Goal: Information Seeking & Learning: Learn about a topic

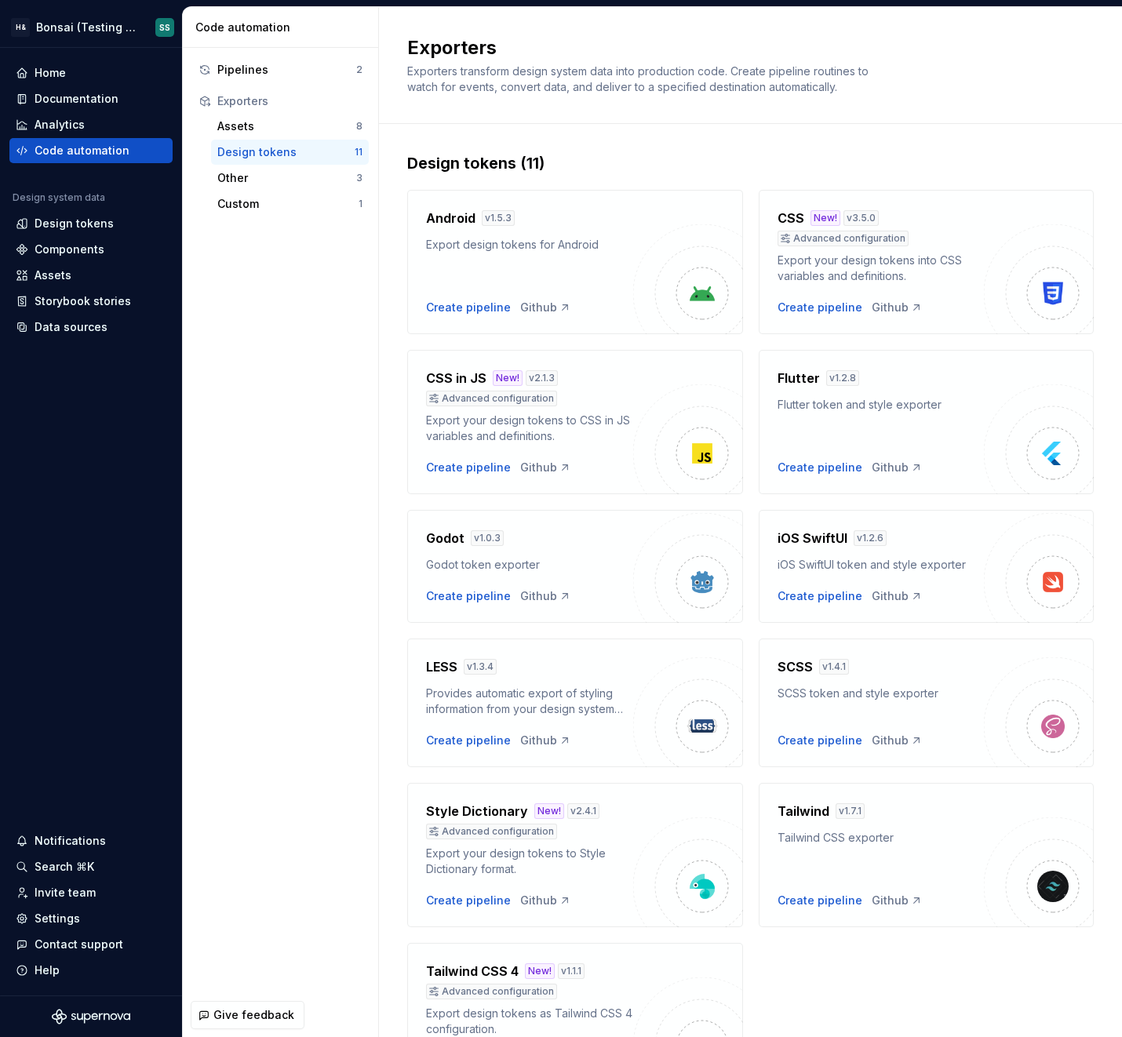
click at [315, 575] on div "Pipelines 2 Exporters Assets 8 Design tokens 11 Other 3 Custom 1" at bounding box center [280, 520] width 195 height 945
click at [67, 19] on html "H& Bonsai (Testing Bonsai: Foundation tokens) SS Home Documentation Analytics C…" at bounding box center [561, 518] width 1122 height 1037
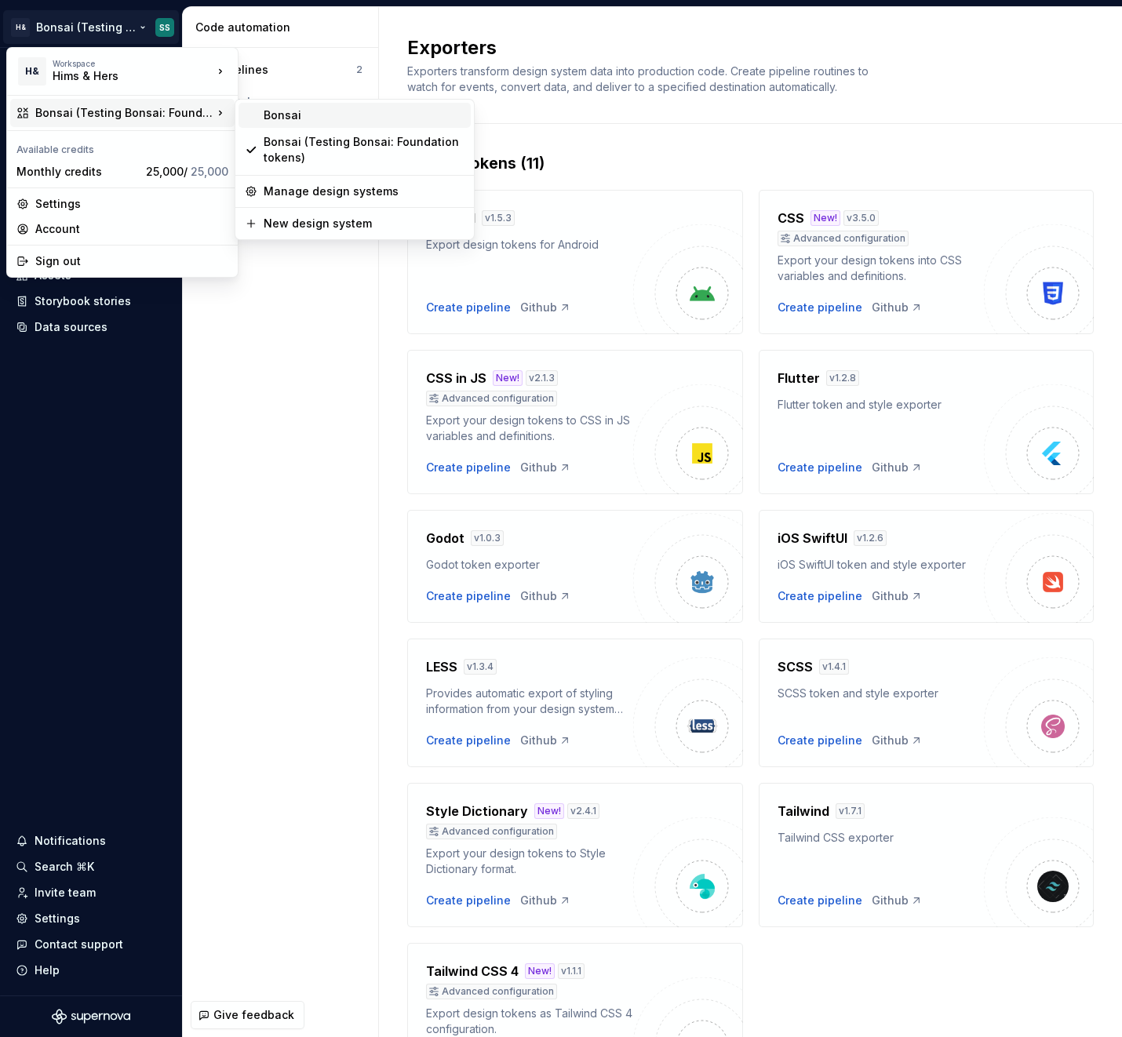
click at [303, 109] on div "Bonsai" at bounding box center [364, 115] width 201 height 16
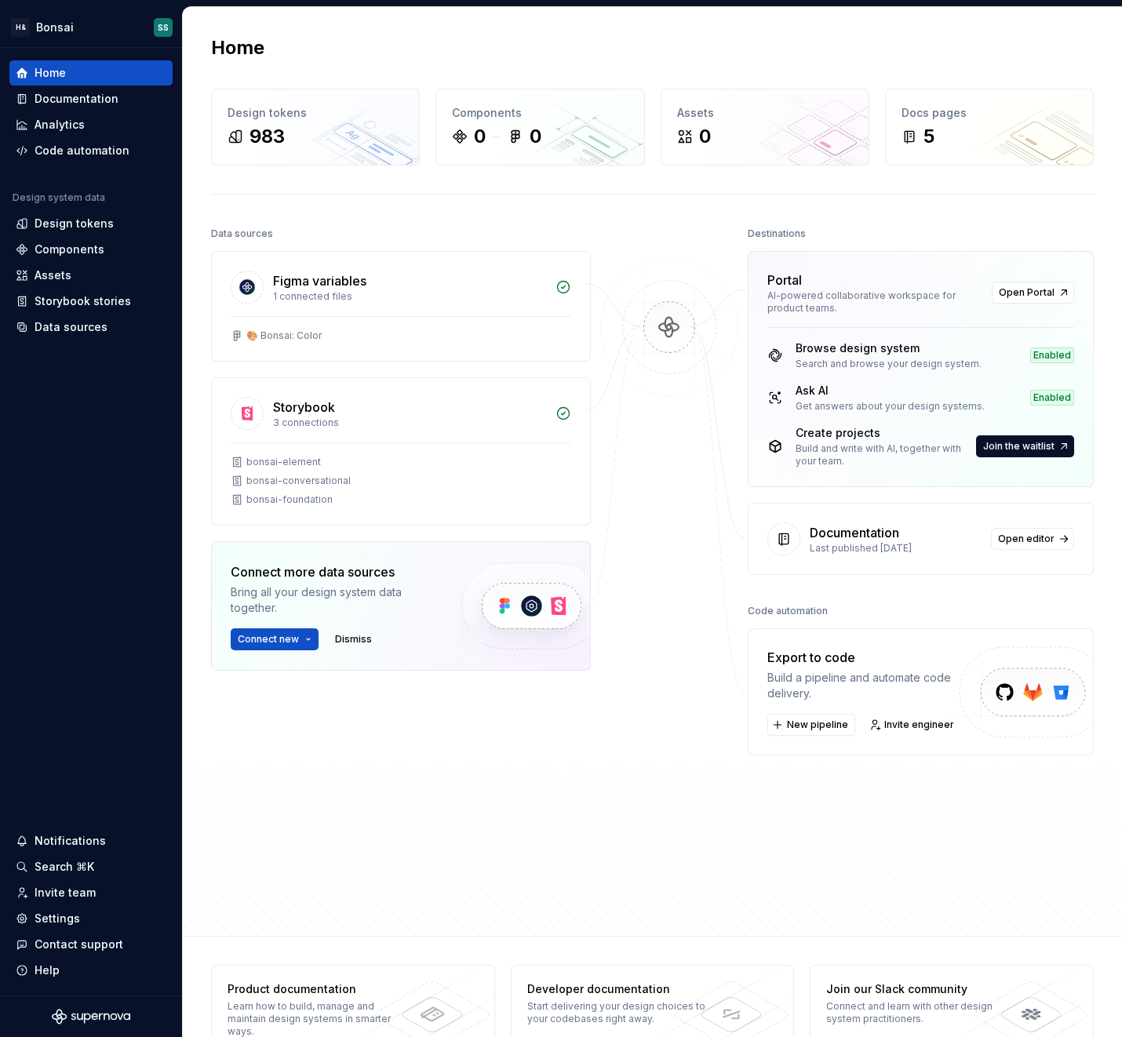
click at [324, 215] on div "Home Design tokens 983 Components 0 0 Assets 0 Docs pages 5 Data sources Figma …" at bounding box center [652, 471] width 939 height 929
click at [77, 229] on div "Design tokens" at bounding box center [74, 224] width 79 height 16
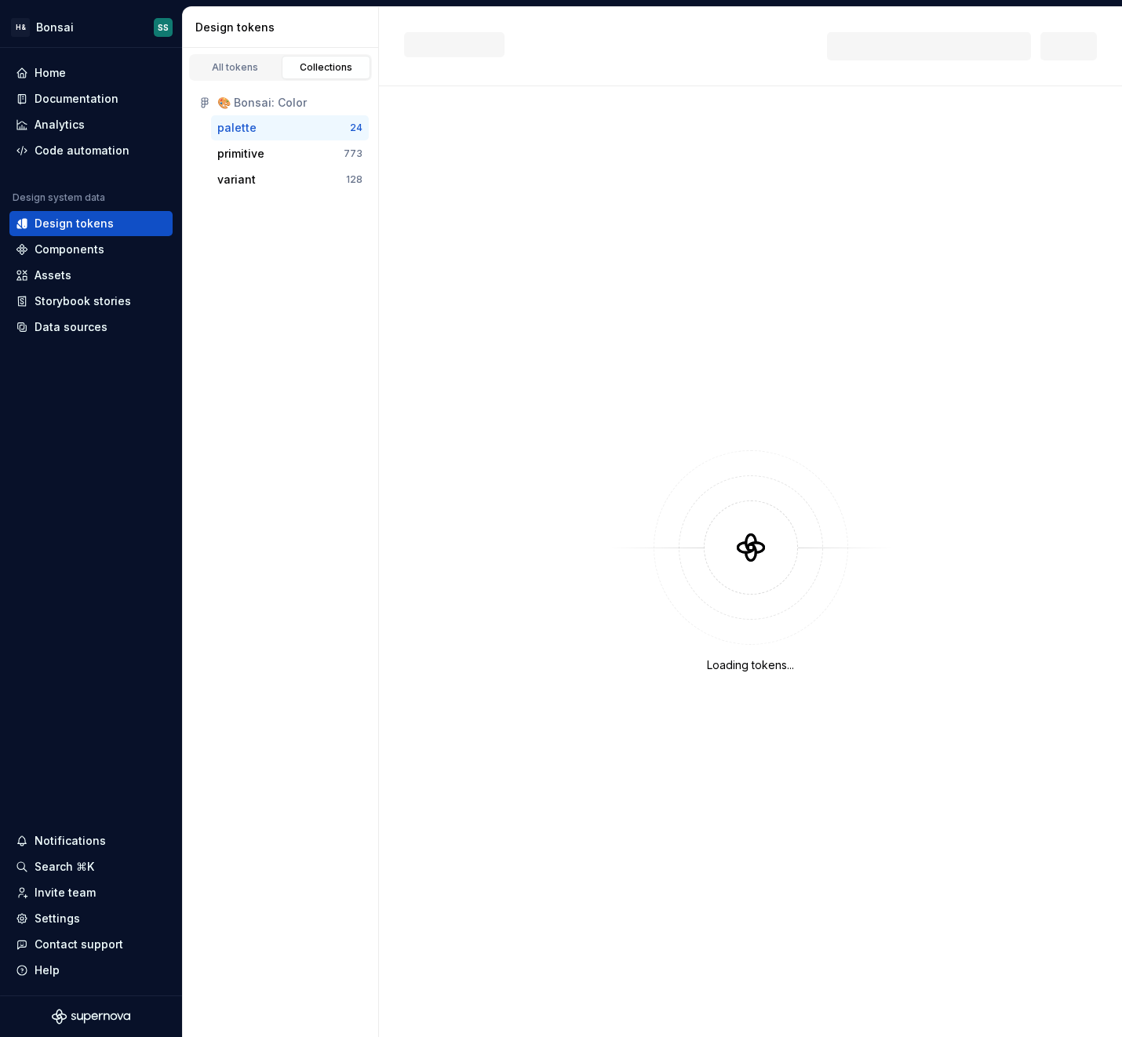
click at [275, 499] on div "All tokens Collections 🎨 Bonsai: Color palette 24 primitive 773 variant 128" at bounding box center [281, 542] width 196 height 989
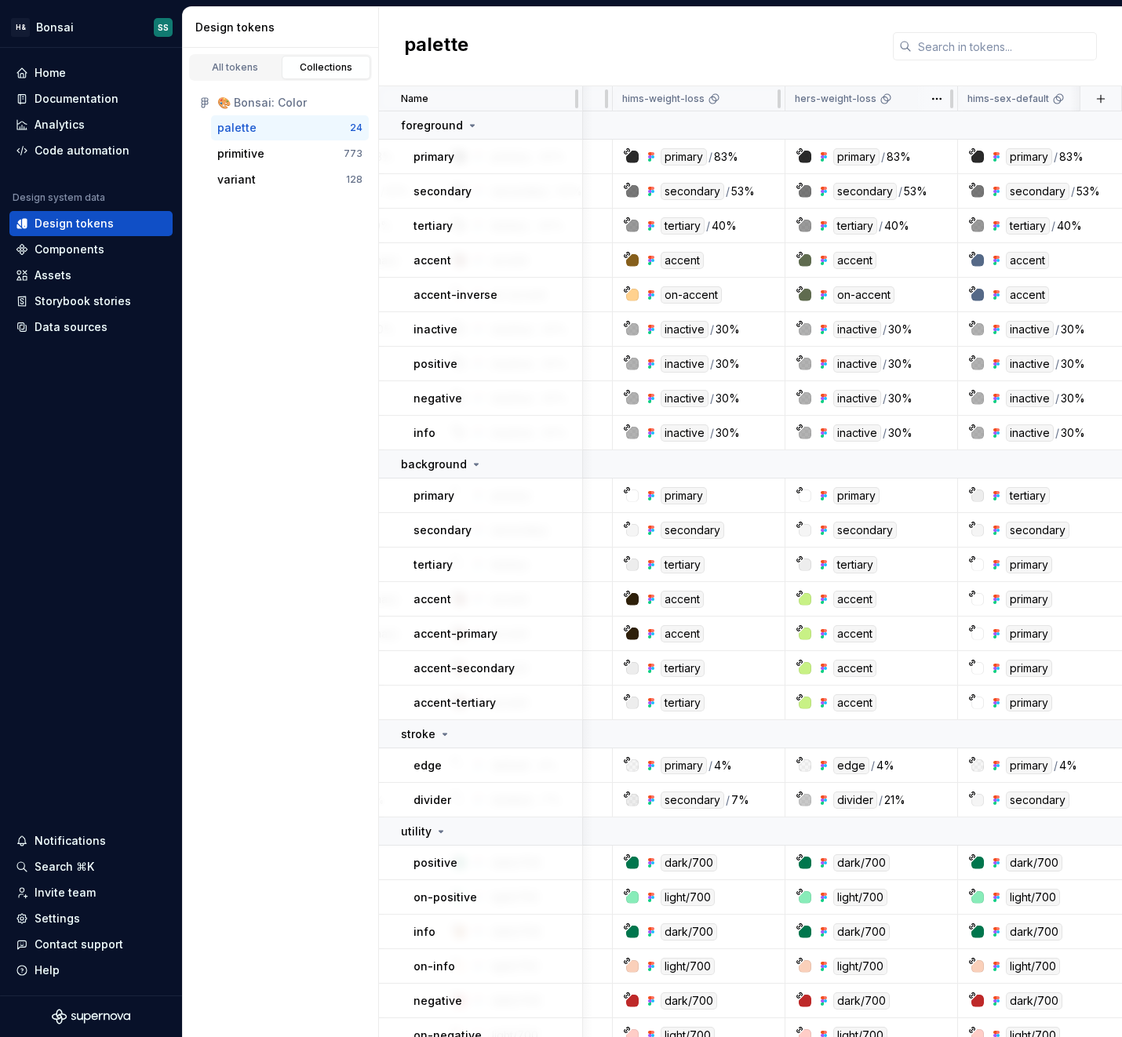
scroll to position [0, 679]
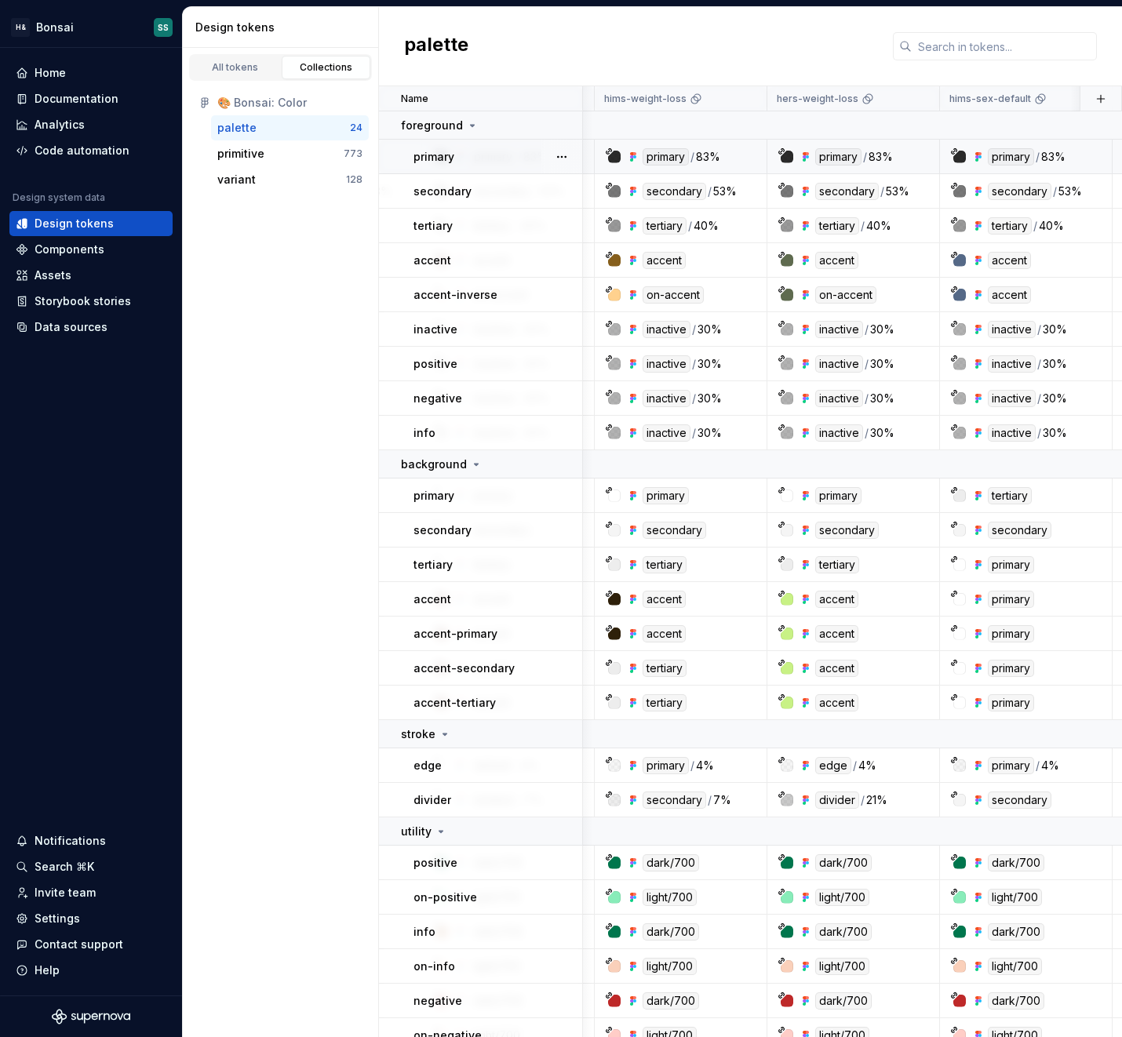
click at [843, 155] on div "primary" at bounding box center [838, 156] width 46 height 17
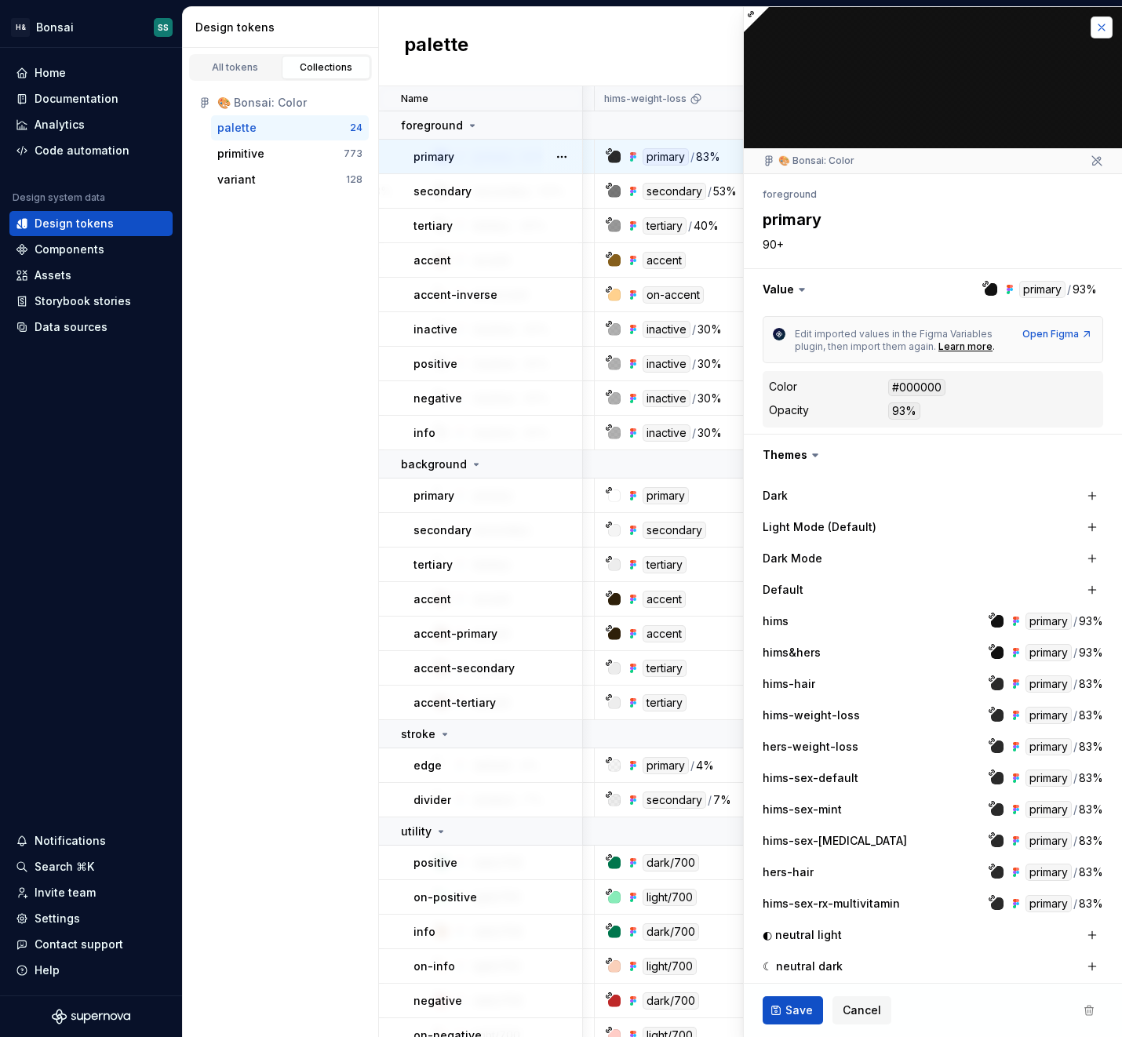
click at [1102, 30] on button "button" at bounding box center [1102, 27] width 22 height 22
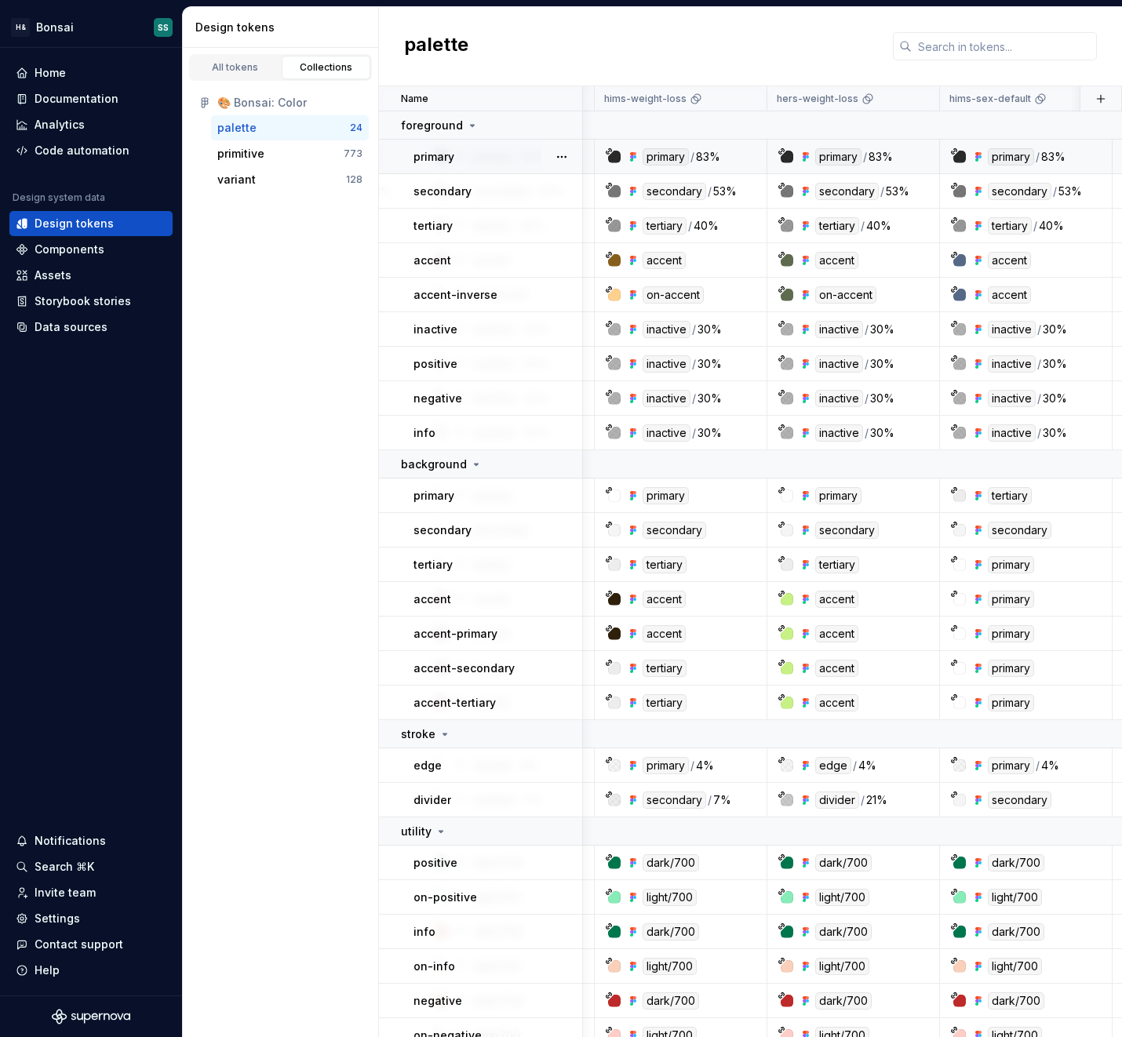
click at [275, 389] on div "All tokens Collections 🎨 Bonsai: Color palette 24 primitive 773 variant 128" at bounding box center [281, 542] width 196 height 989
click at [83, 100] on div "Documentation" at bounding box center [77, 99] width 84 height 16
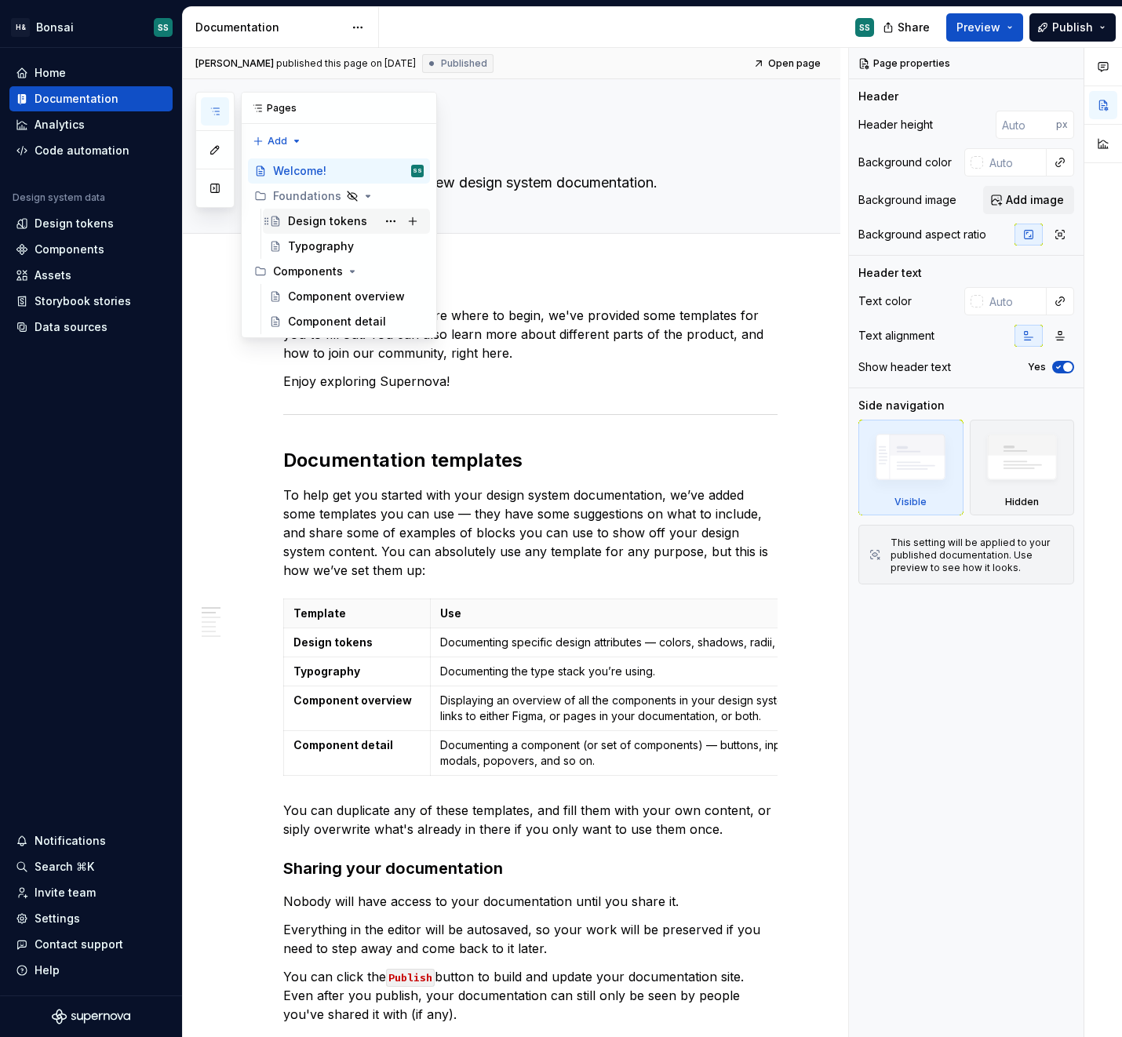
click at [346, 230] on div "Design tokens" at bounding box center [356, 221] width 136 height 22
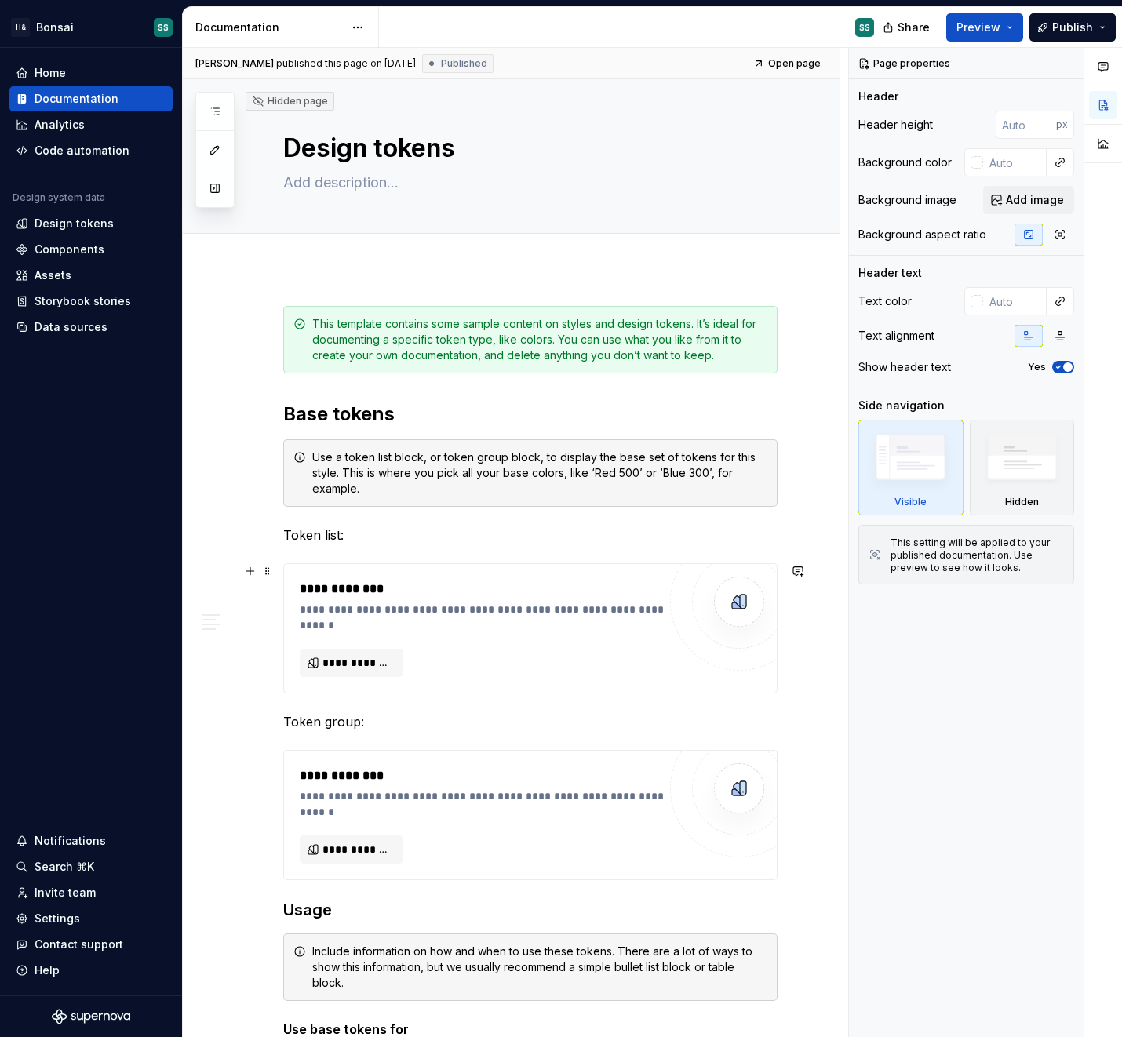
scroll to position [85, 0]
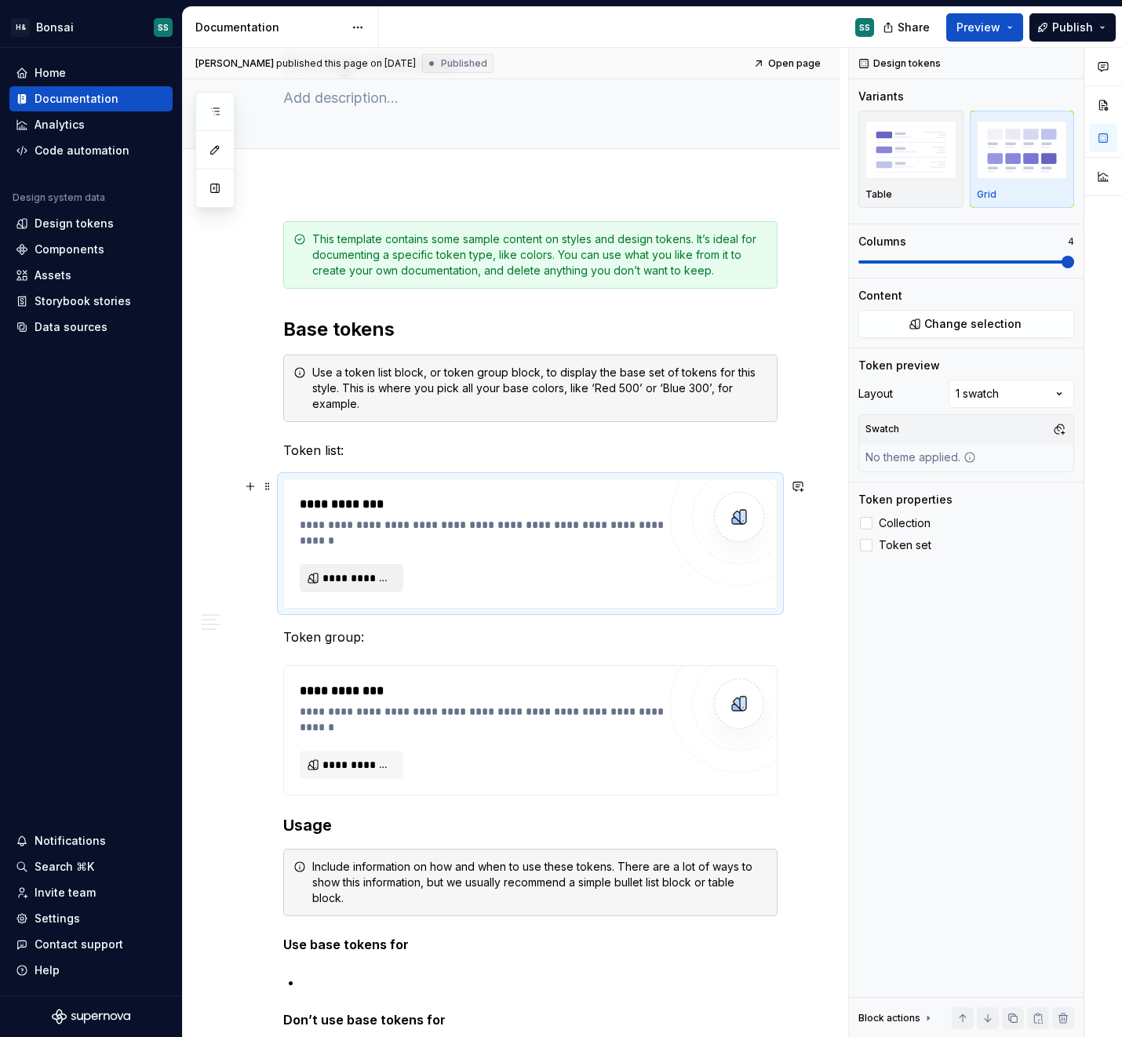
click at [351, 576] on span "**********" at bounding box center [357, 578] width 71 height 16
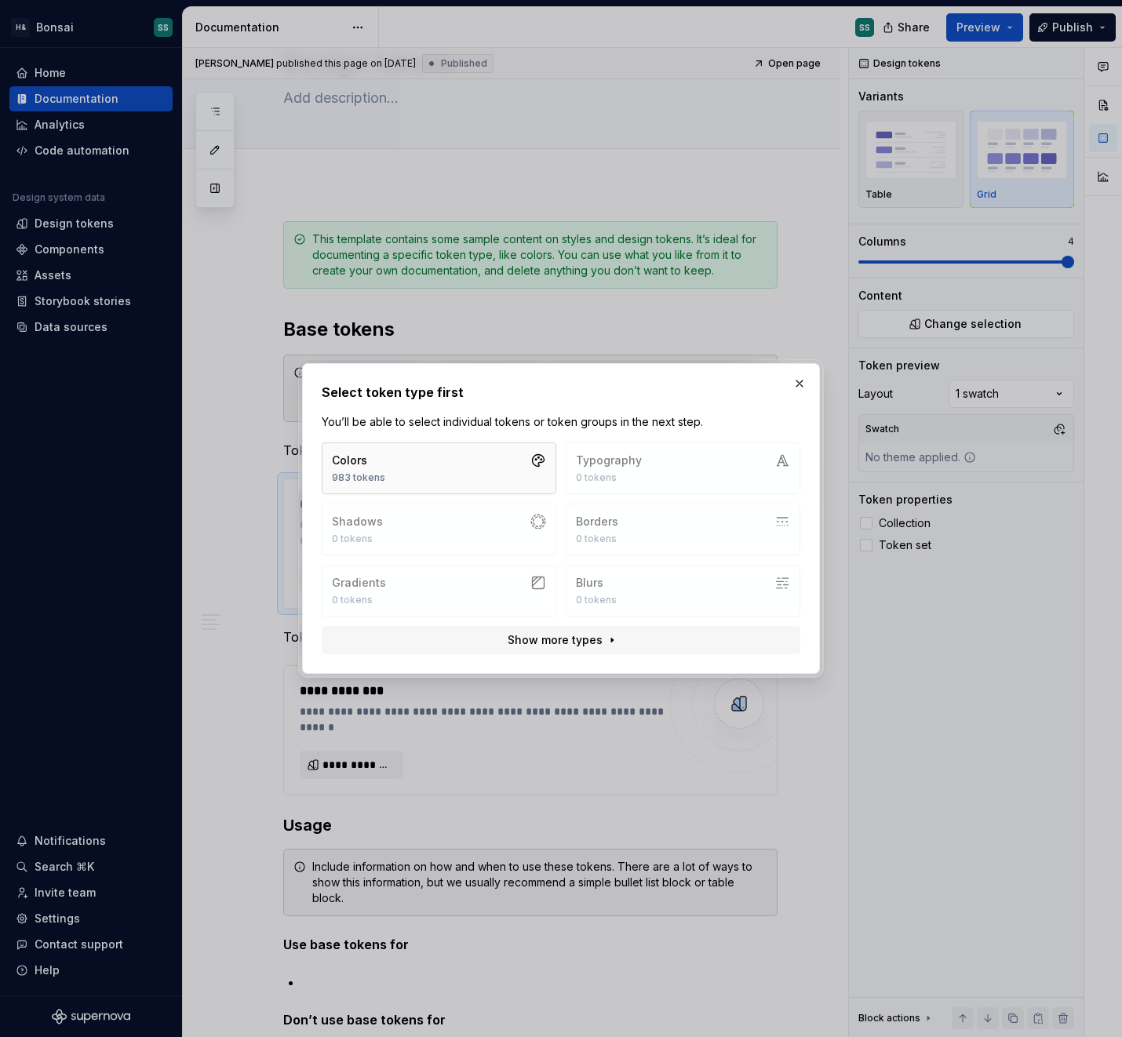
click at [440, 471] on button "Colors 983 tokens" at bounding box center [439, 469] width 235 height 52
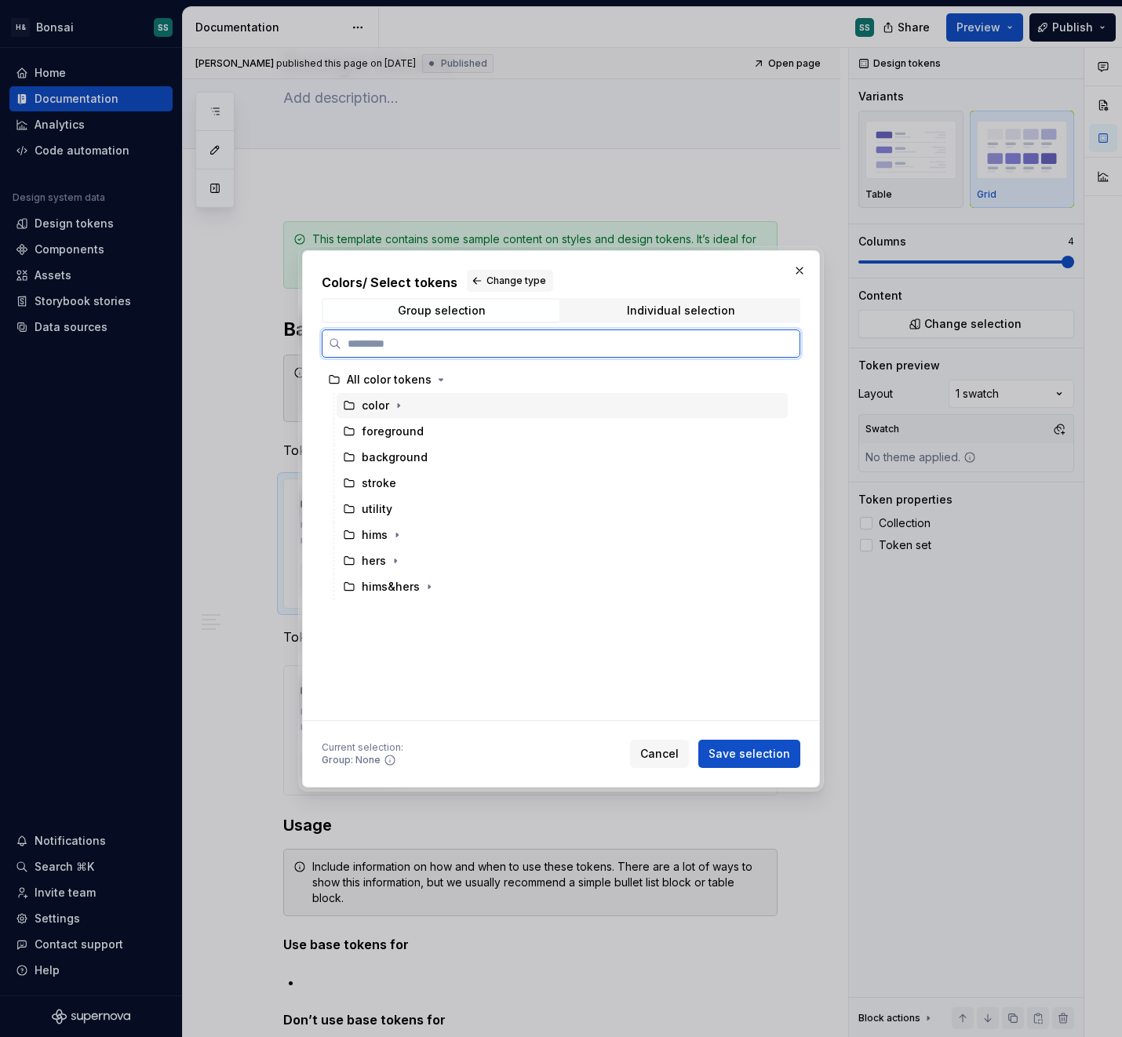
click at [377, 411] on div "color" at bounding box center [375, 406] width 27 height 16
click at [406, 408] on div "color" at bounding box center [562, 405] width 451 height 25
click at [398, 405] on icon "button" at bounding box center [399, 405] width 2 height 4
click at [434, 440] on div "background" at bounding box center [569, 431] width 436 height 25
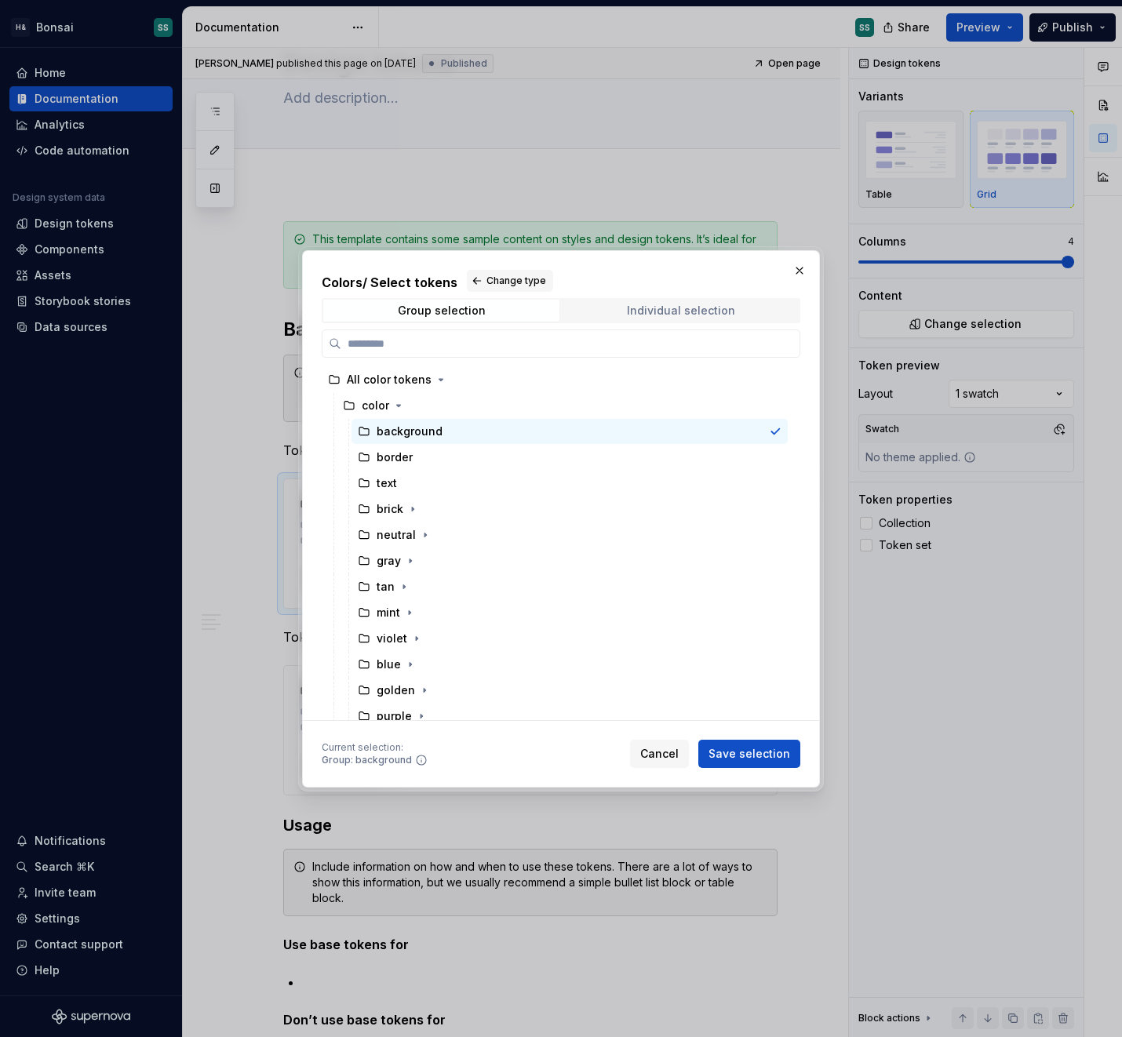
click at [681, 307] on div "Individual selection" at bounding box center [681, 310] width 108 height 13
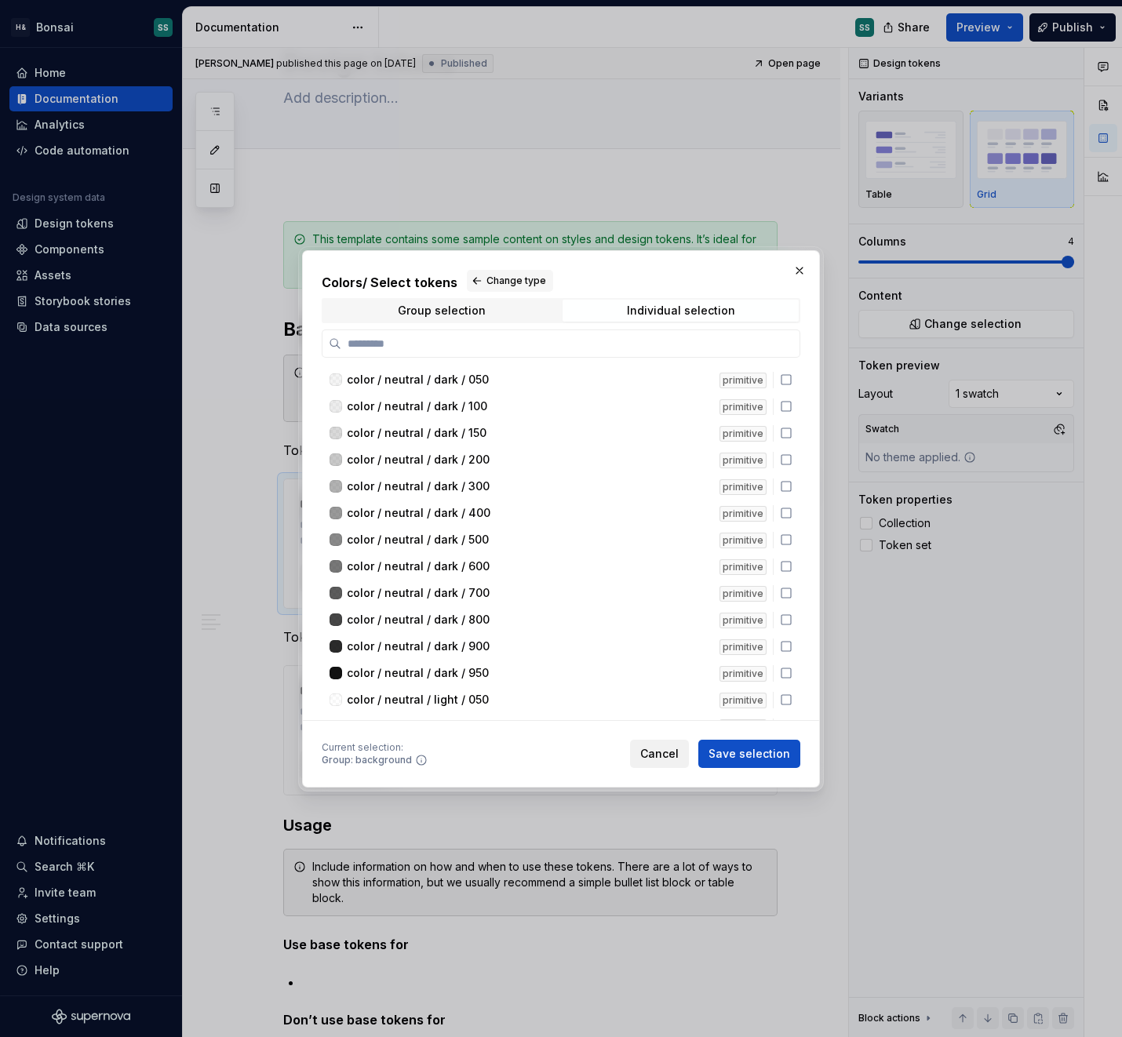
click at [656, 763] on button "Cancel" at bounding box center [659, 754] width 59 height 28
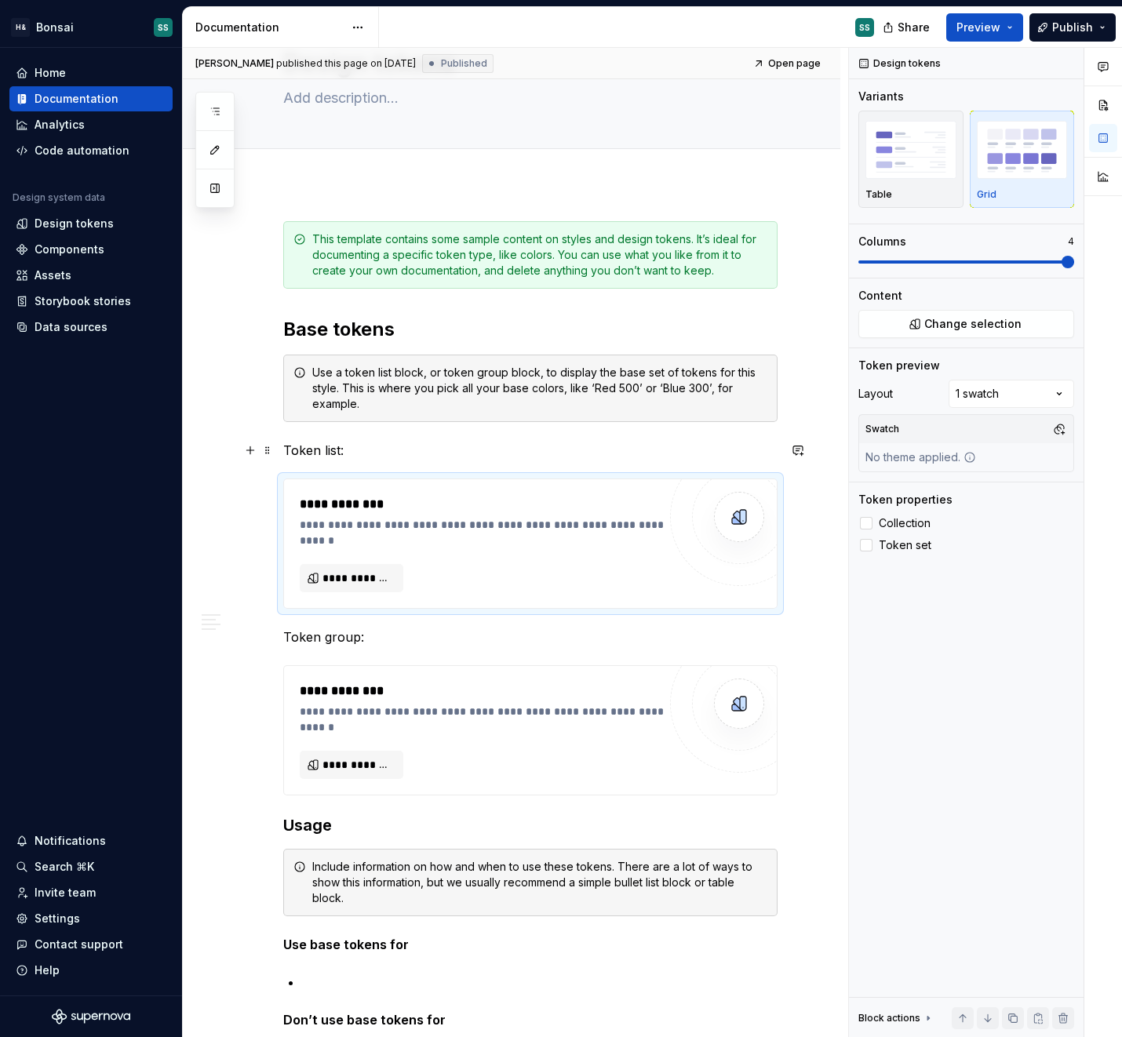
type textarea "*"
click at [67, 334] on div "Data sources" at bounding box center [71, 327] width 73 height 16
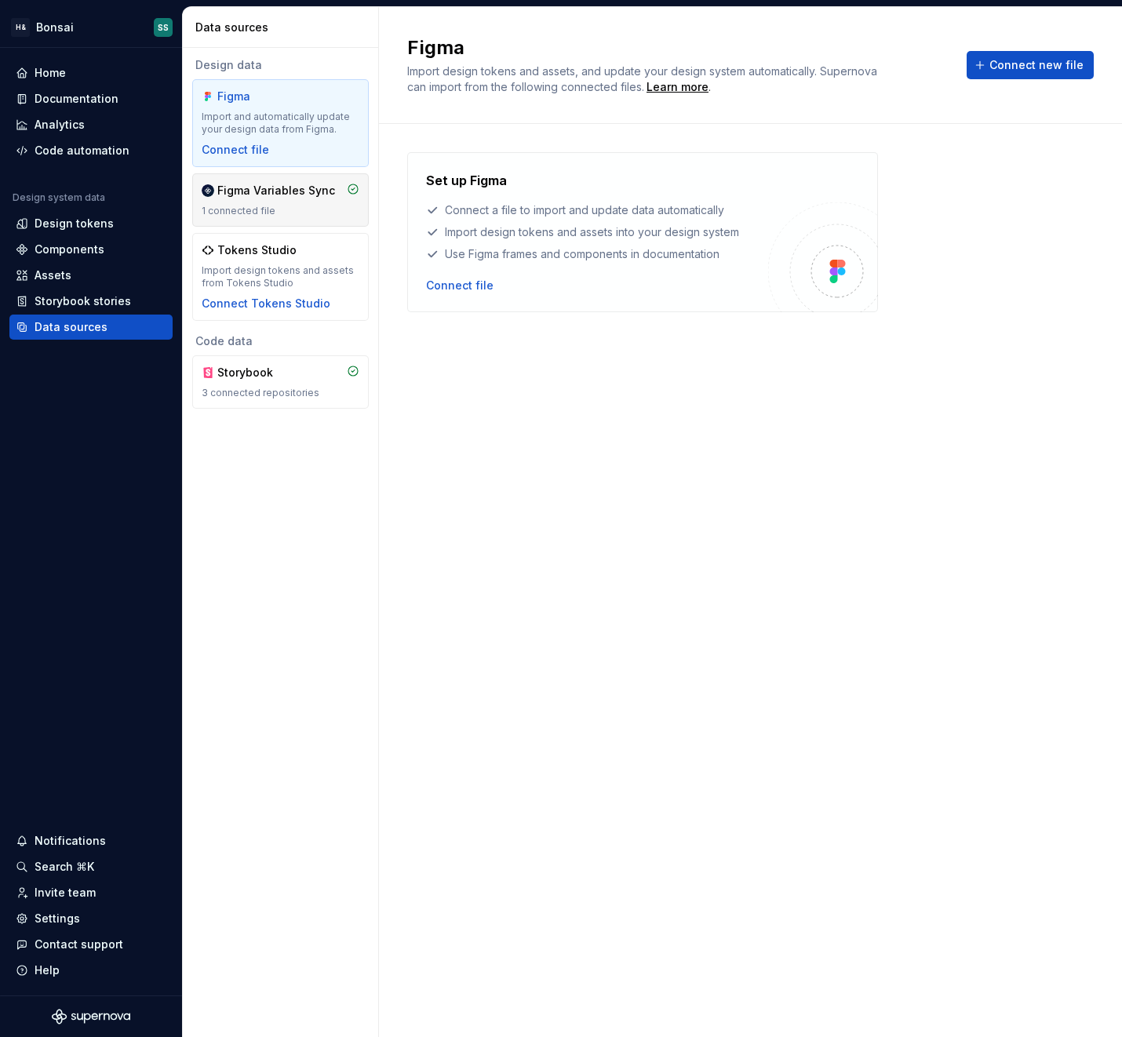
click at [283, 195] on div "Figma Variables Sync" at bounding box center [276, 191] width 118 height 16
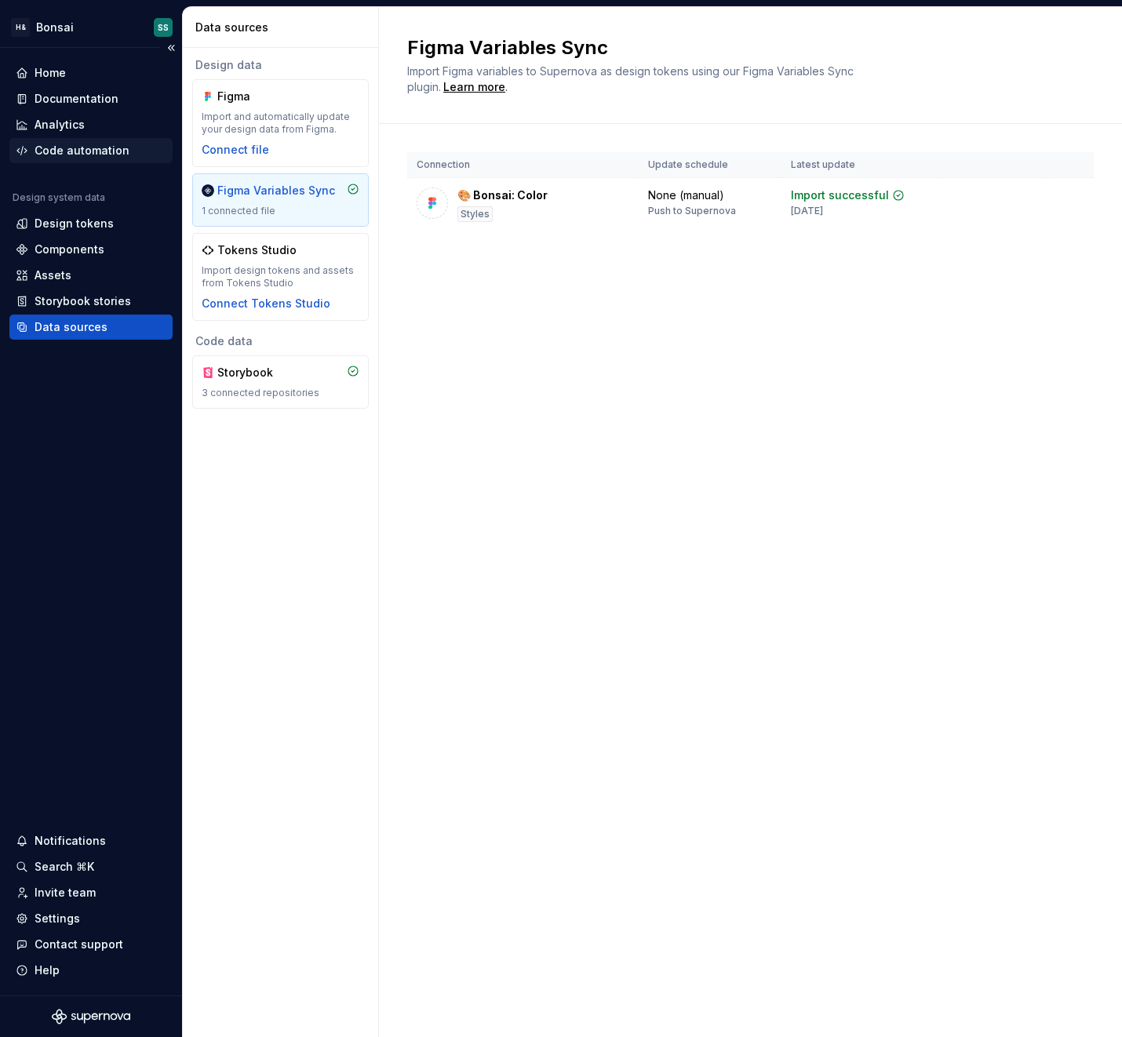
click at [64, 147] on div "Code automation" at bounding box center [82, 151] width 95 height 16
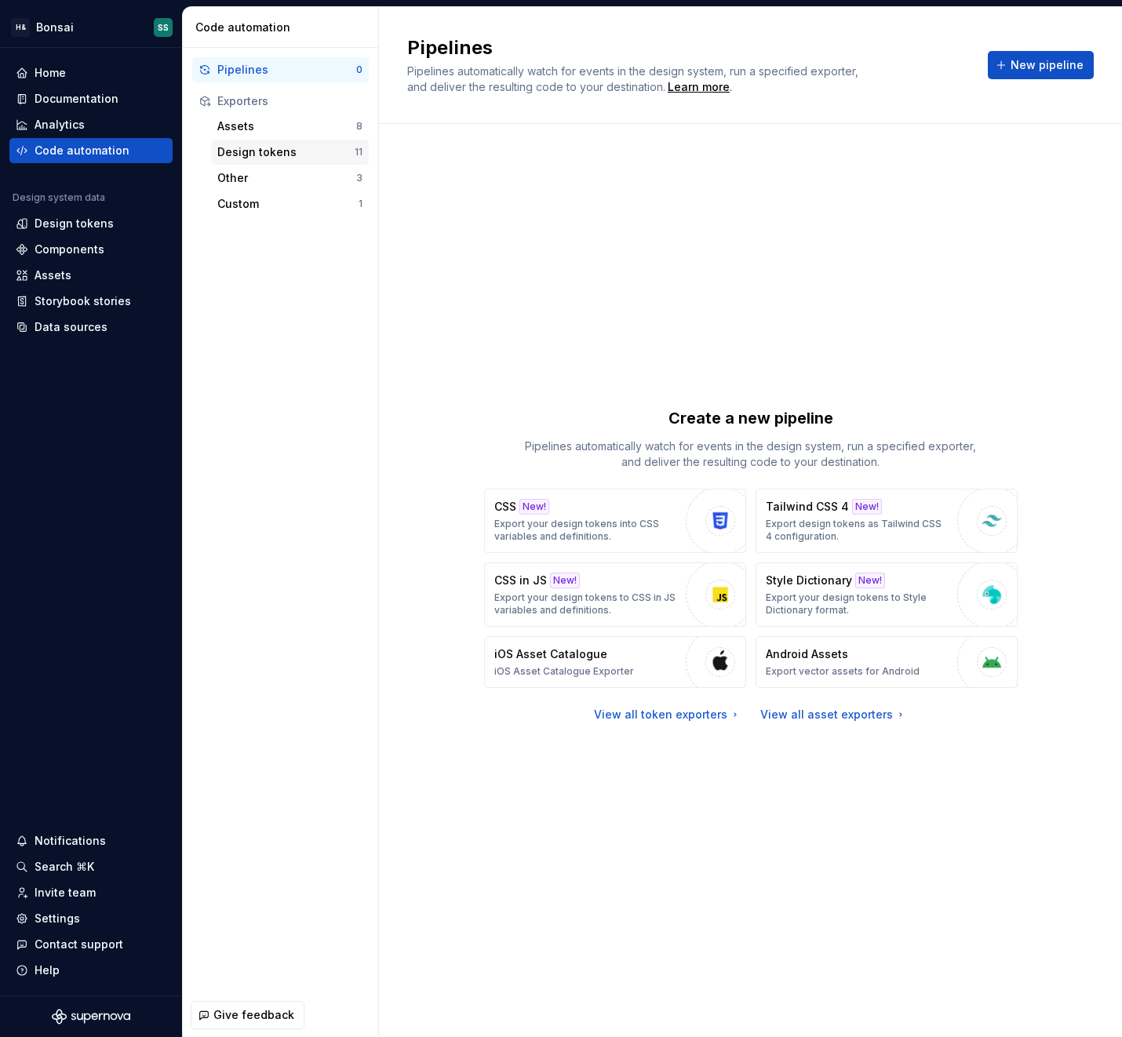
click at [271, 151] on div "Design tokens" at bounding box center [285, 152] width 137 height 16
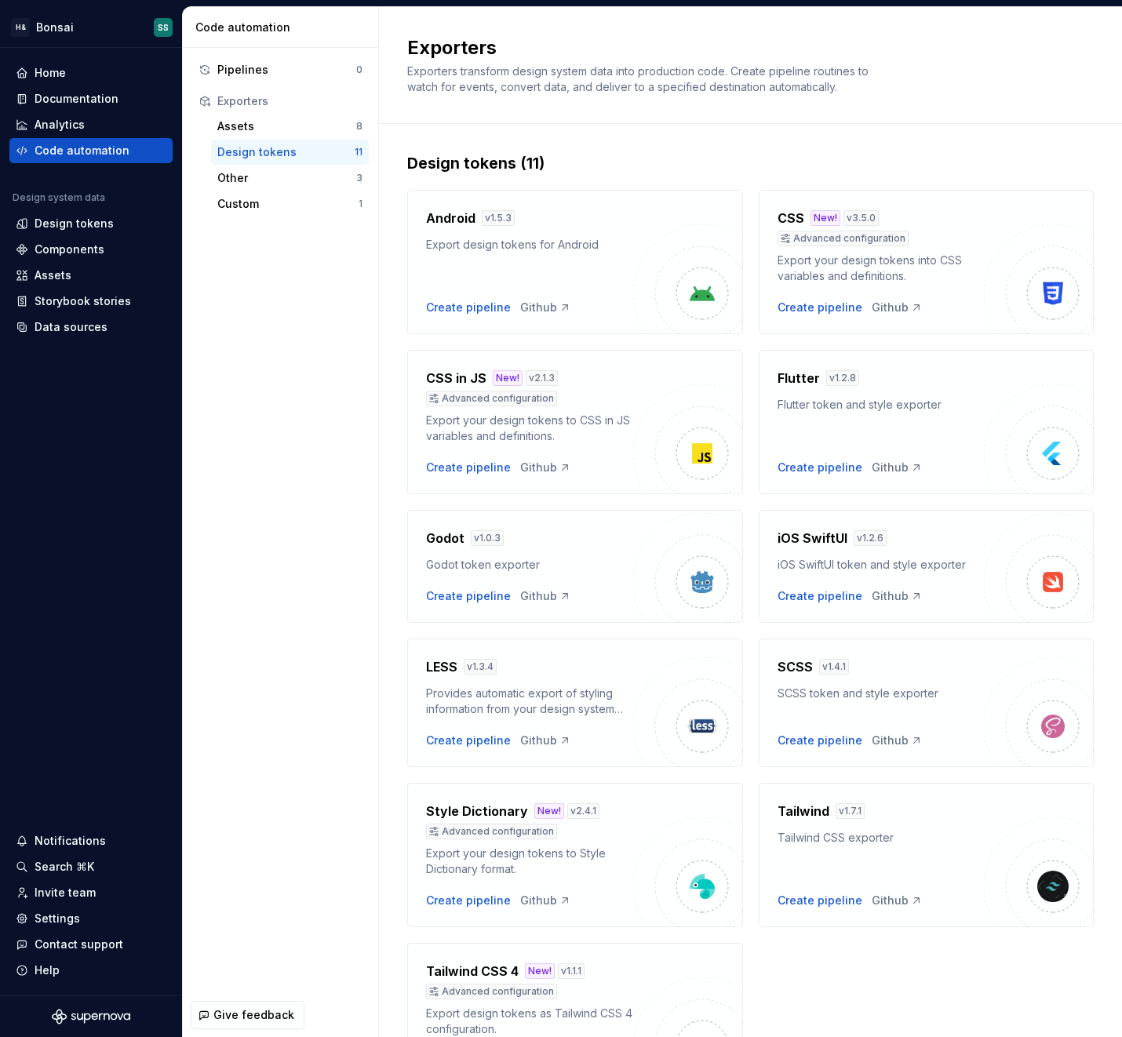
scroll to position [110, 0]
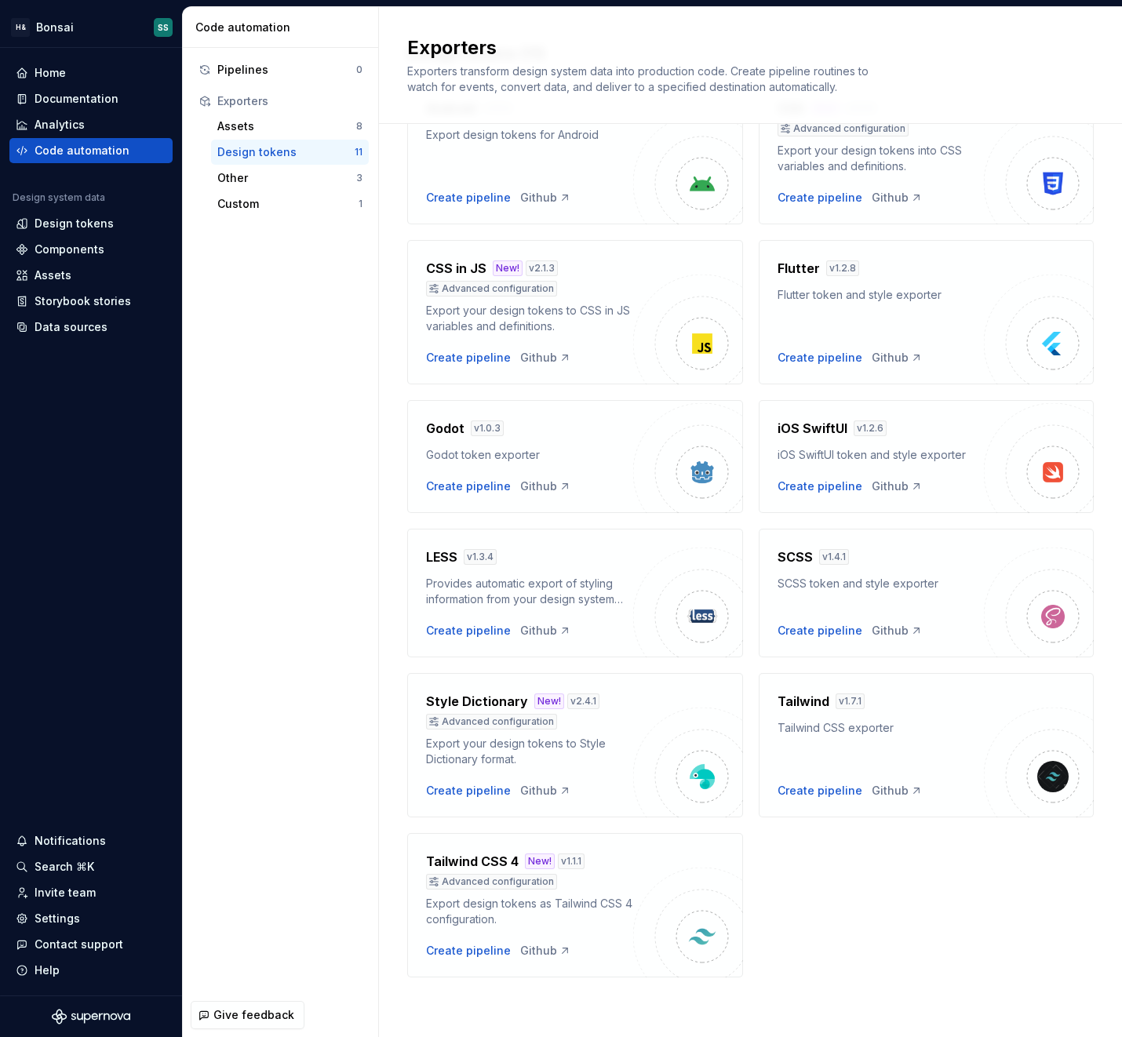
click at [660, 756] on img at bounding box center [688, 763] width 110 height 110
click at [247, 201] on div "Custom" at bounding box center [287, 204] width 141 height 16
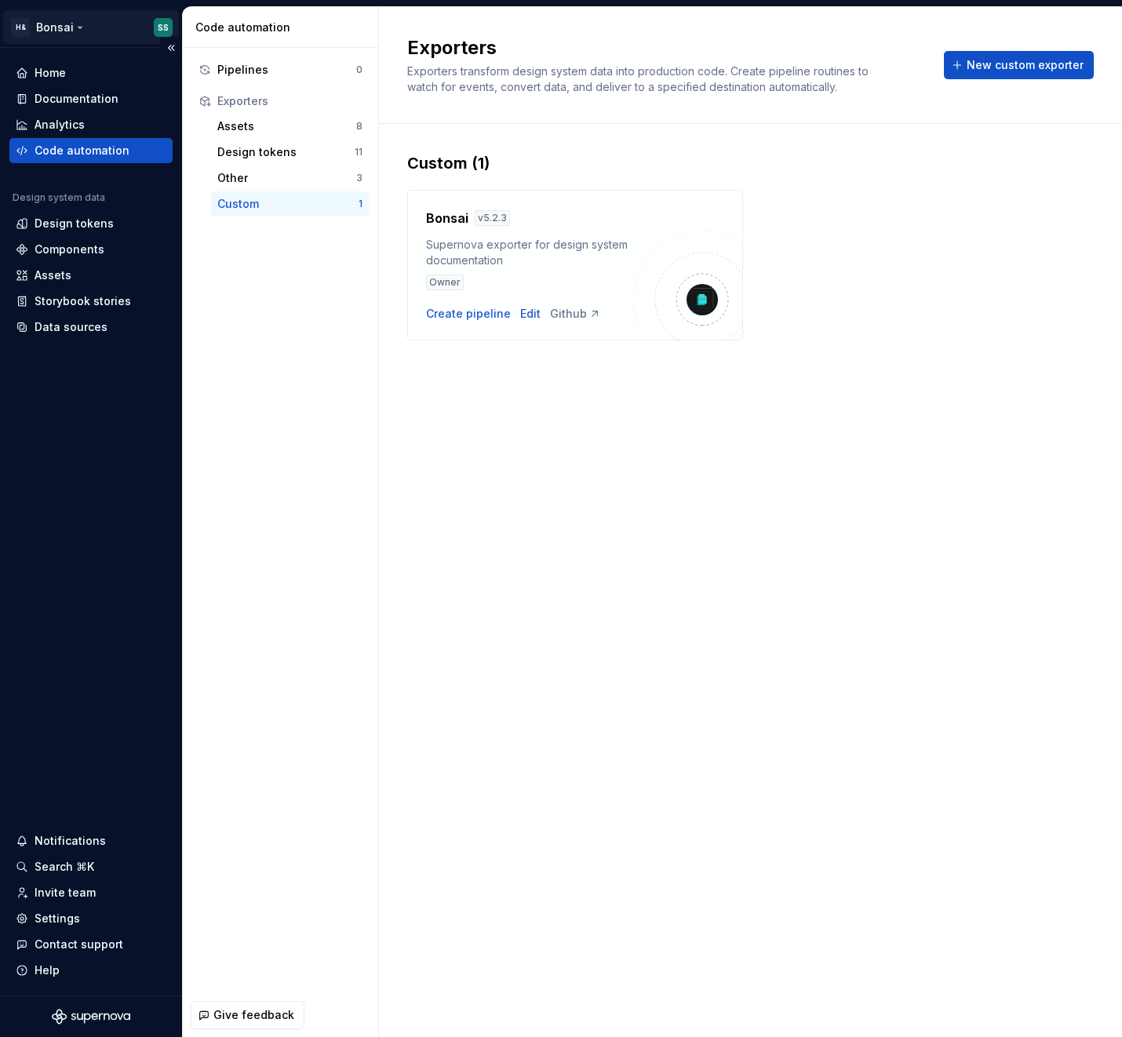
click at [49, 28] on html "H& Bonsai SS Home Documentation Analytics Code automation Design system data De…" at bounding box center [561, 518] width 1122 height 1037
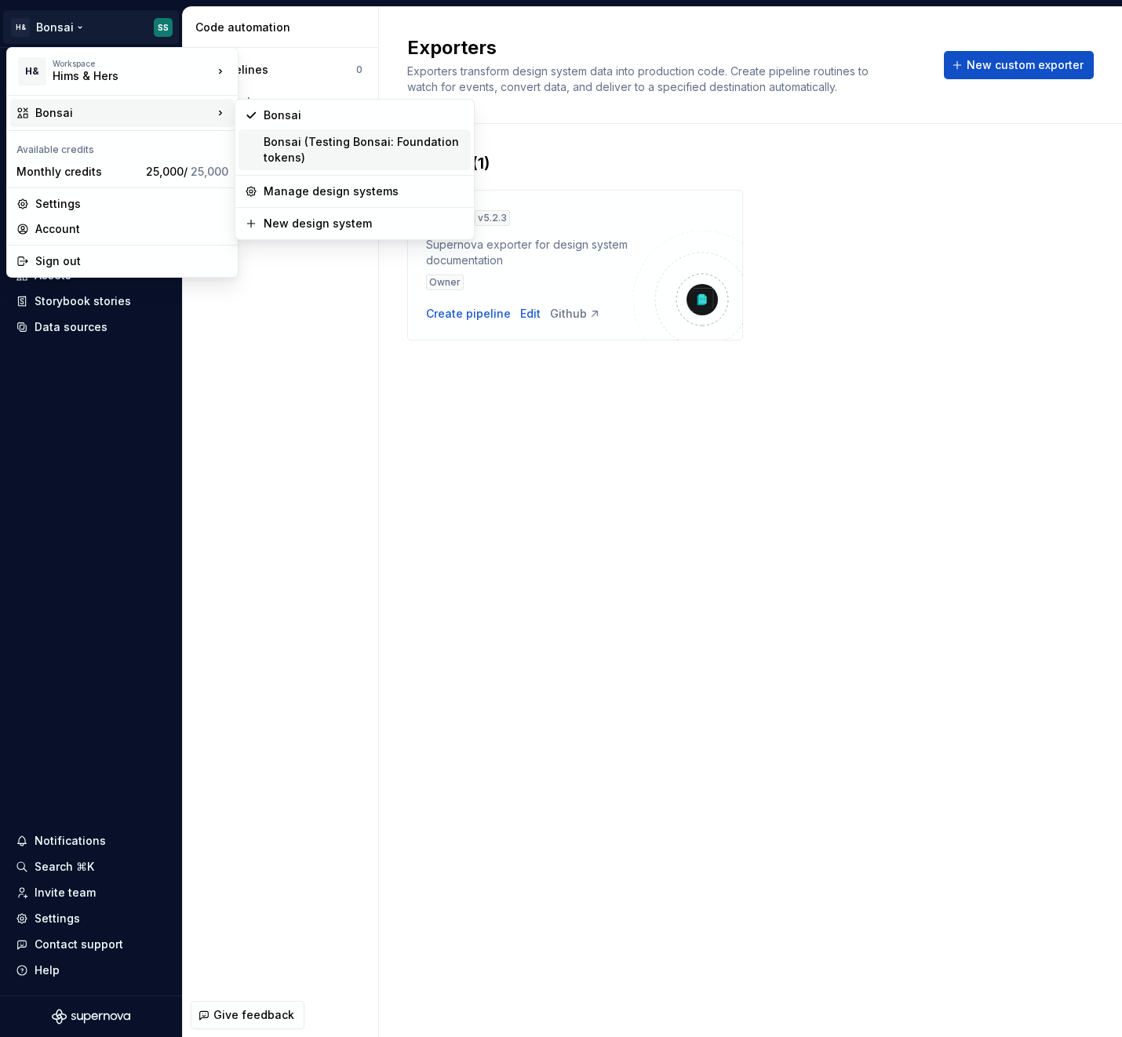
click at [330, 143] on div "Bonsai (Testing Bonsai: Foundation tokens)" at bounding box center [364, 149] width 201 height 31
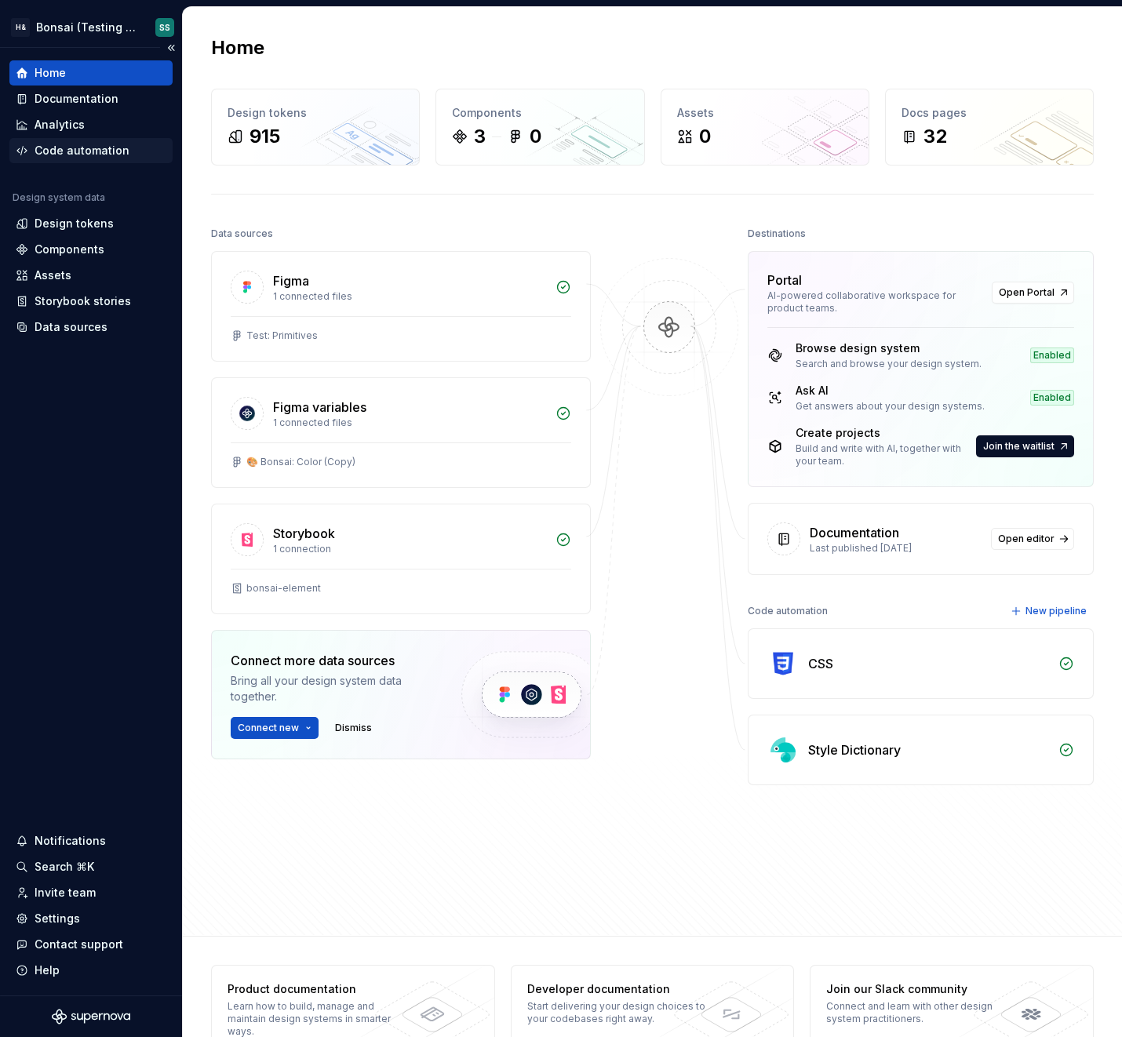
click at [85, 154] on div "Code automation" at bounding box center [82, 151] width 95 height 16
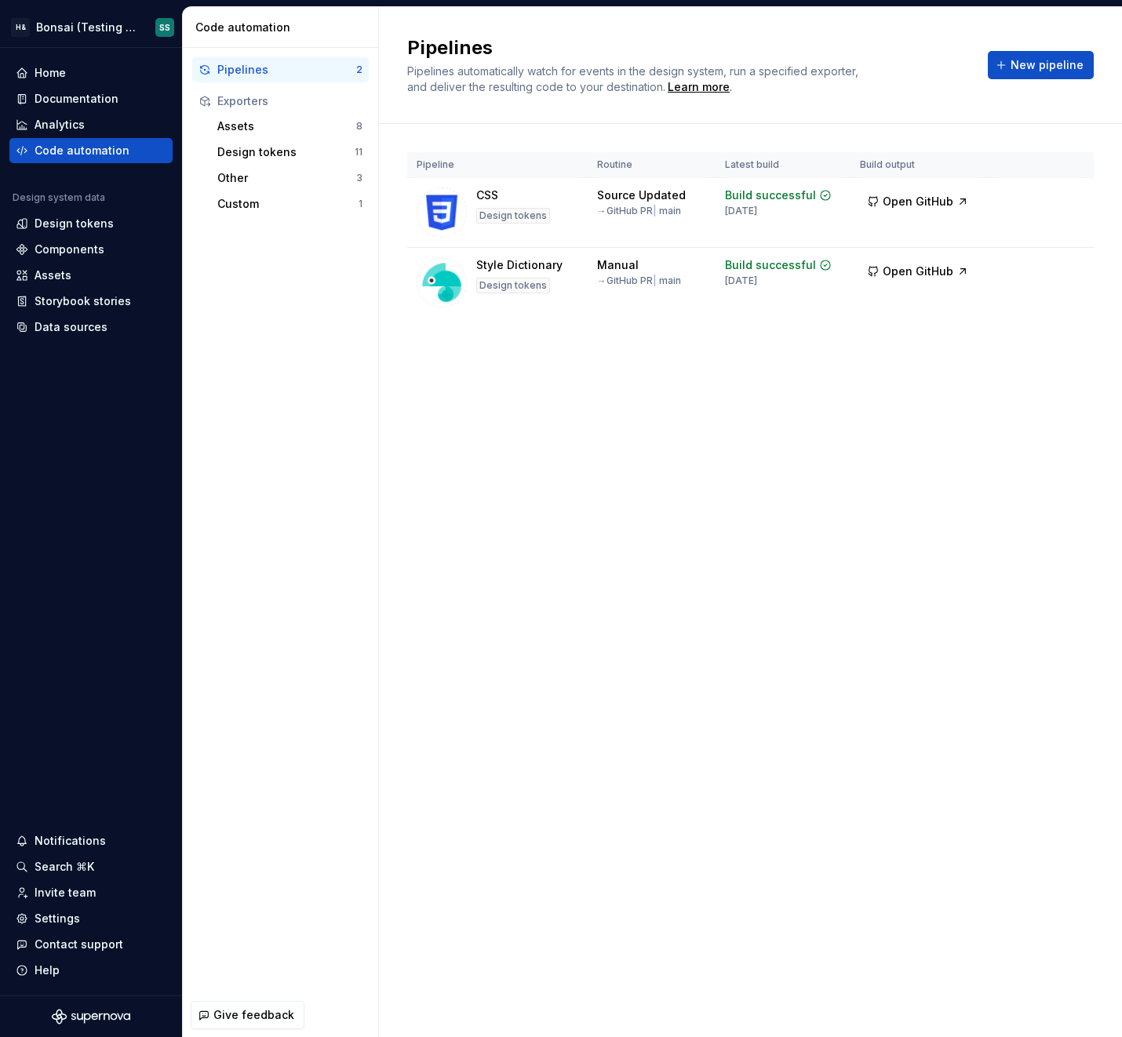
click at [787, 482] on div "Pipelines Pipelines automatically watch for events in the design system, run a …" at bounding box center [750, 522] width 743 height 1030
click at [575, 432] on div "Pipelines Pipelines automatically watch for events in the design system, run a …" at bounding box center [750, 522] width 743 height 1030
click at [494, 406] on div "Pipelines Pipelines automatically watch for events in the design system, run a …" at bounding box center [750, 522] width 743 height 1030
click at [311, 470] on div "Pipelines 2 Exporters Assets 8 Design tokens 11 Other 3 Custom 1" at bounding box center [280, 520] width 195 height 945
click at [83, 22] on html "H& Bonsai (Testing Bonsai: Foundation tokens) SS Home Documentation Analytics C…" at bounding box center [561, 518] width 1122 height 1037
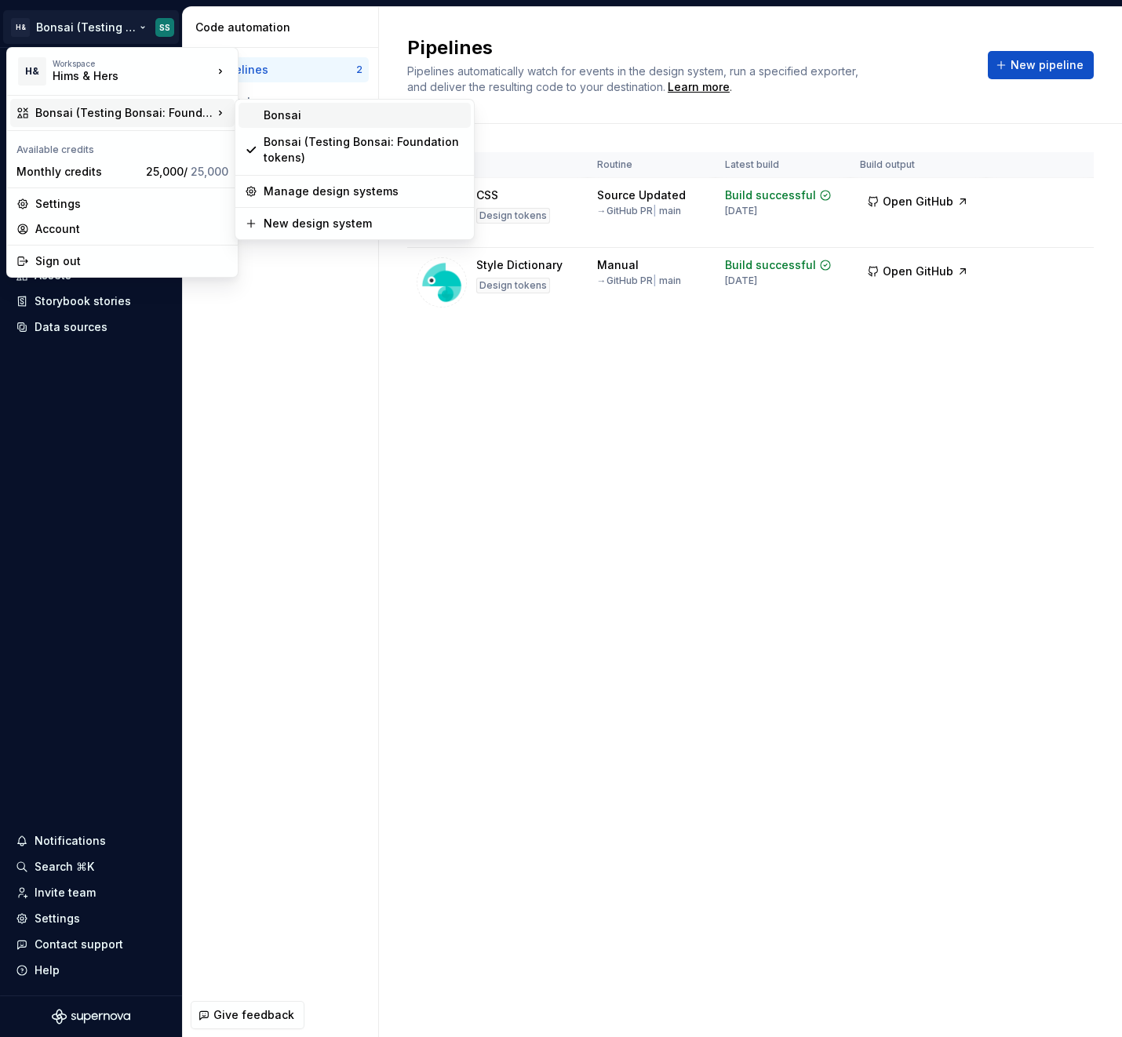
click at [322, 115] on div "Bonsai" at bounding box center [364, 115] width 201 height 16
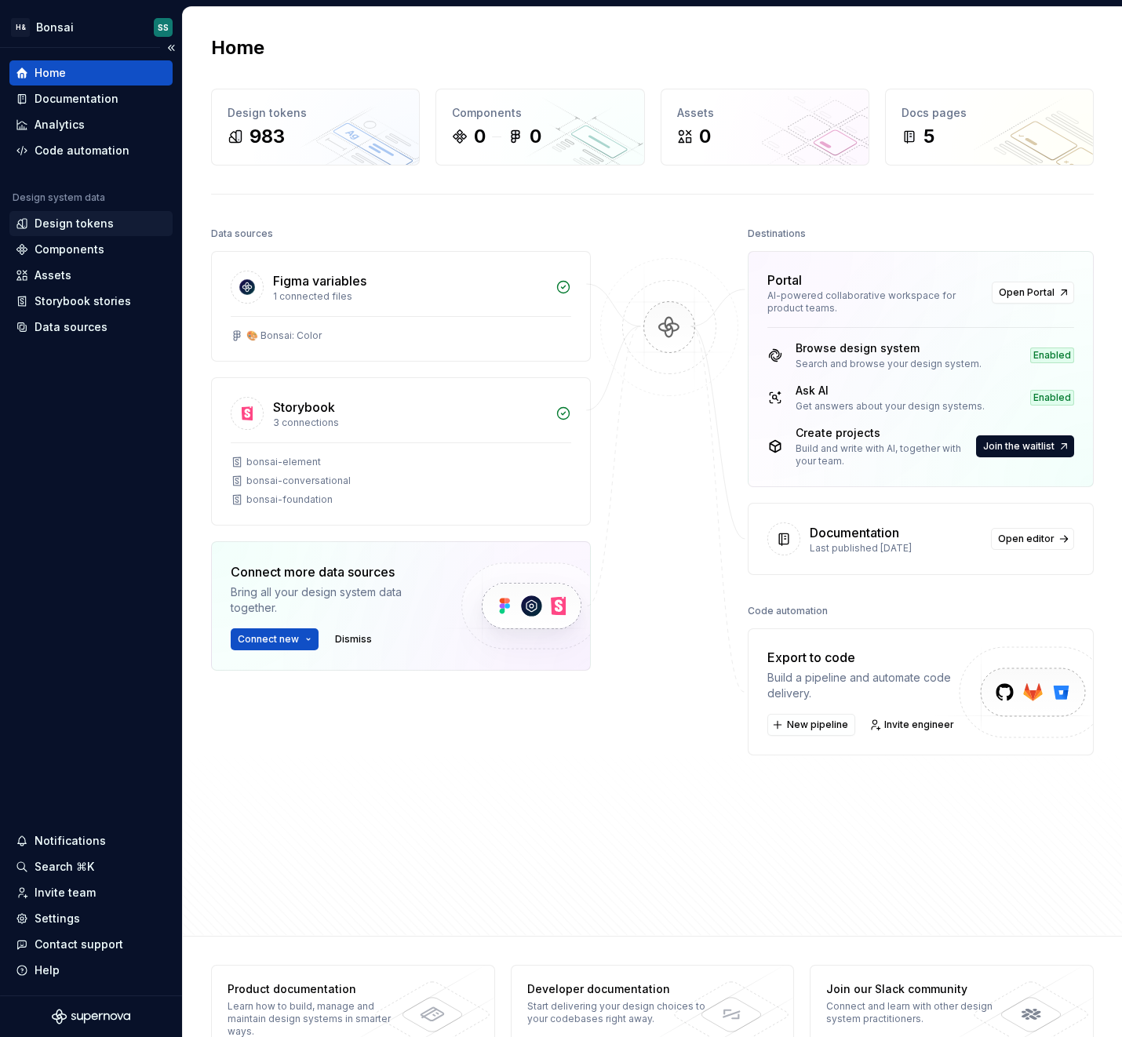
click at [71, 228] on div "Design tokens" at bounding box center [74, 224] width 79 height 16
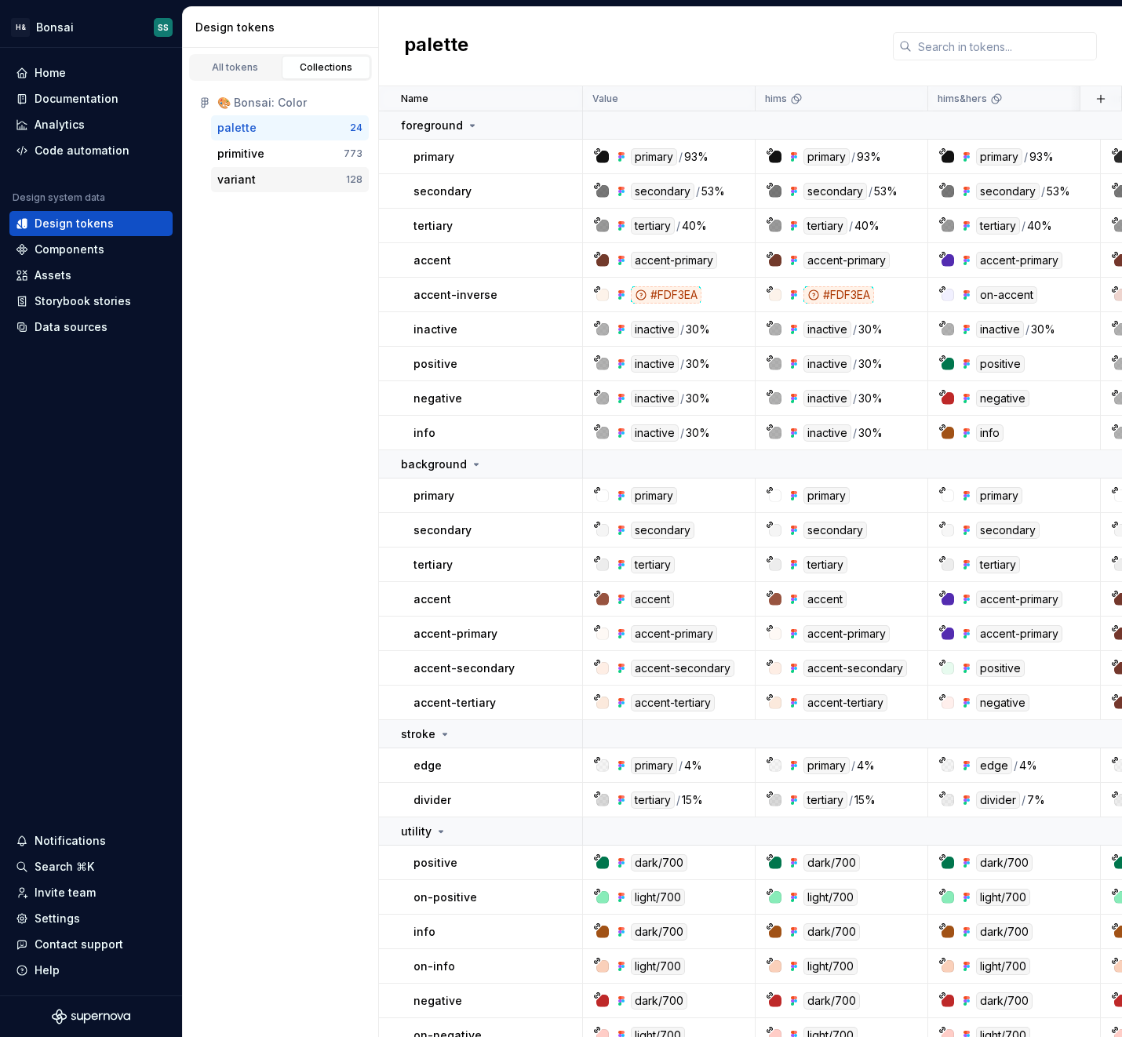
click at [260, 184] on div "variant" at bounding box center [281, 180] width 129 height 16
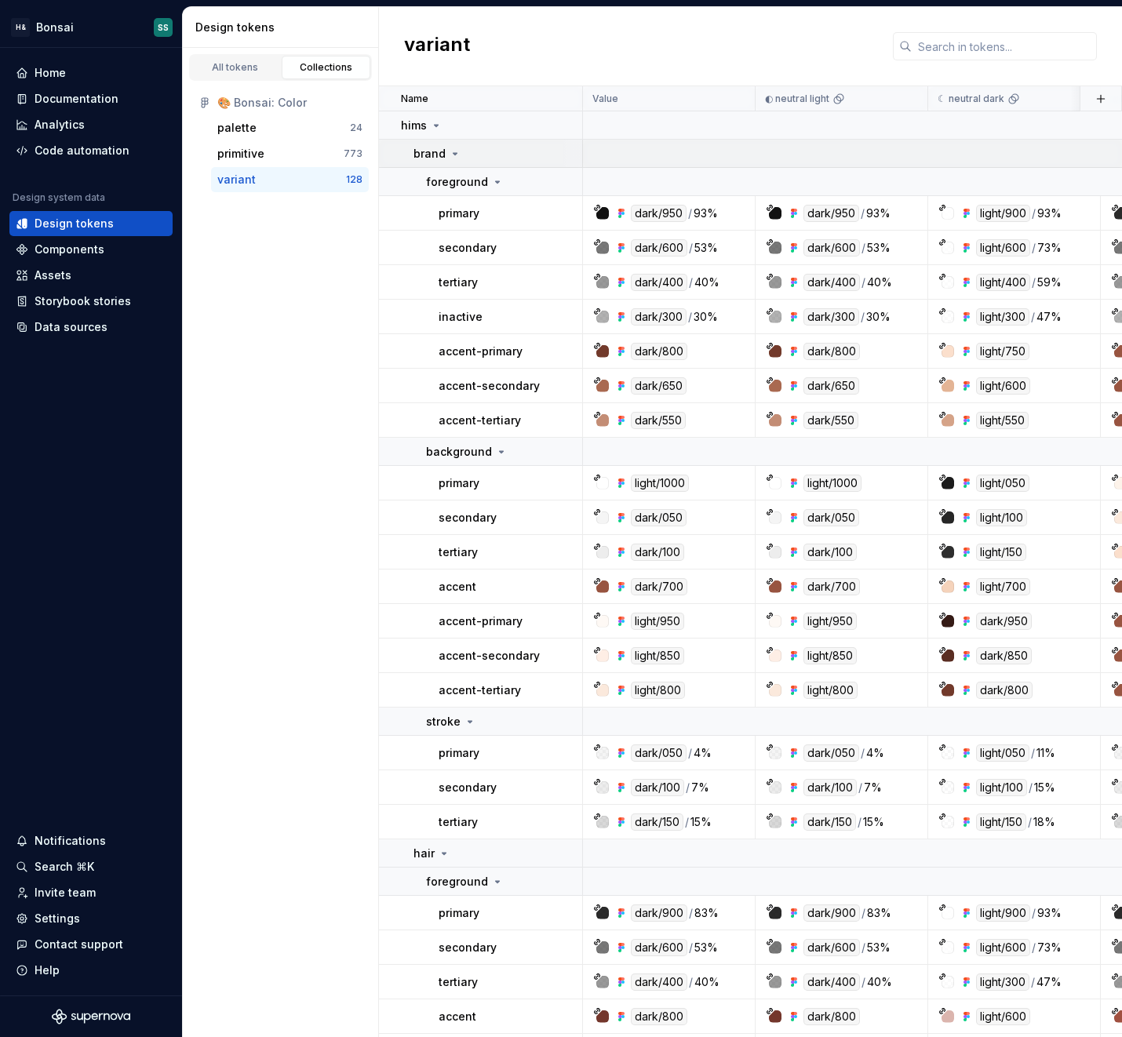
click at [449, 155] on icon at bounding box center [455, 154] width 13 height 13
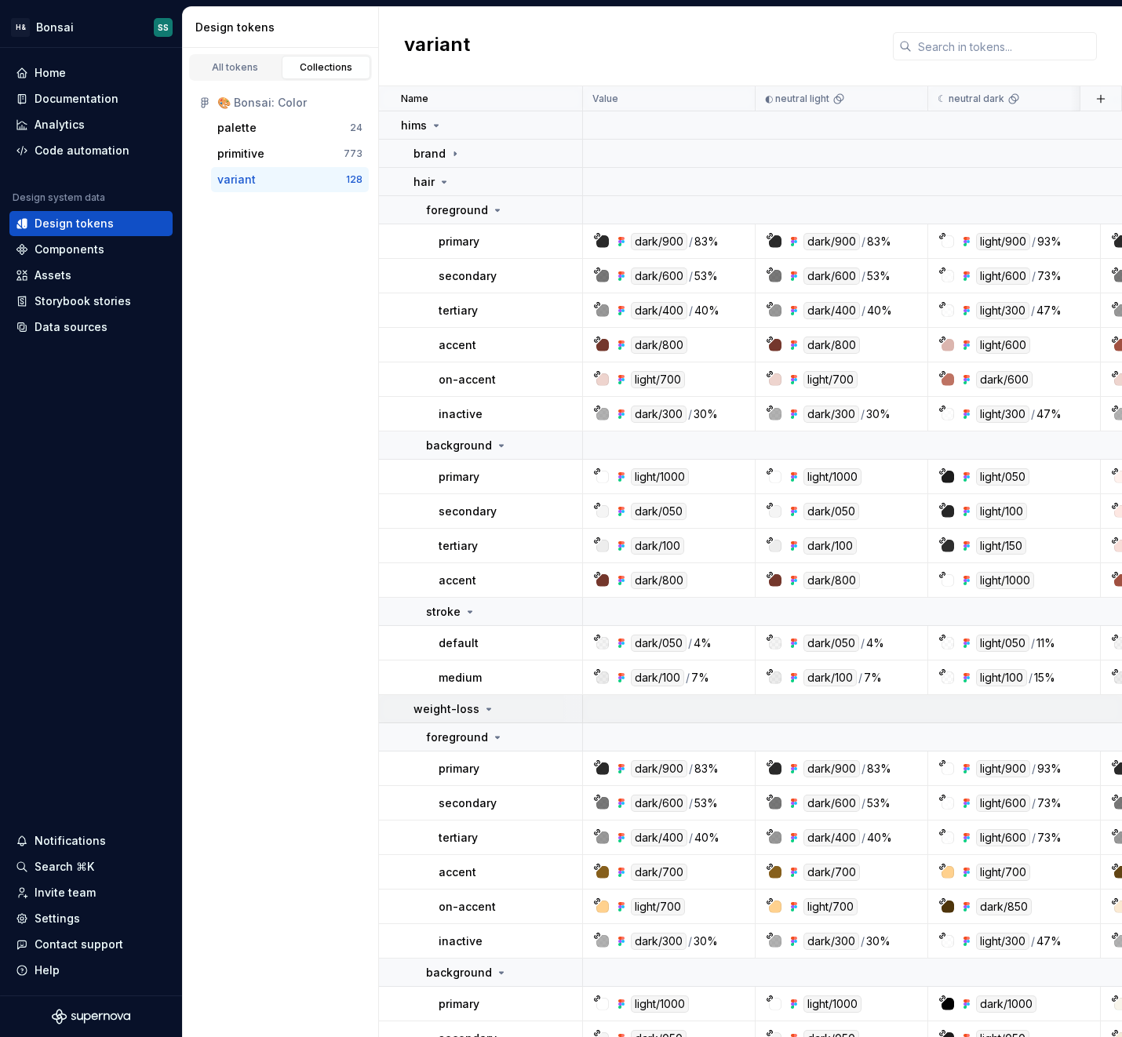
scroll to position [308, 0]
